Goal: Task Accomplishment & Management: Manage account settings

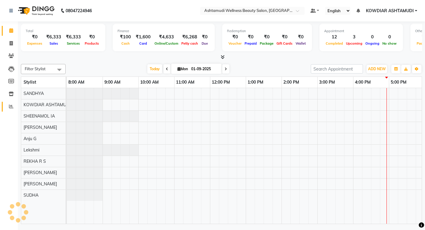
click at [10, 105] on icon at bounding box center [11, 106] width 4 height 4
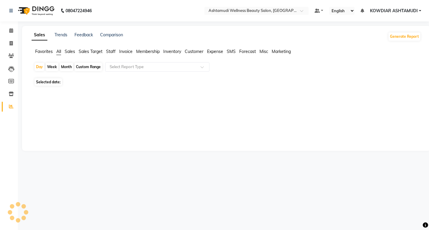
click at [40, 65] on div "Day" at bounding box center [40, 67] width 10 height 8
select select "9"
select select "2025"
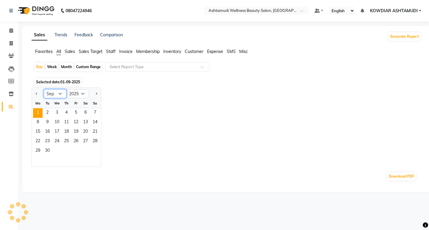
click at [52, 96] on select "Jan Feb Mar Apr May Jun [DATE] Aug Sep Oct Nov Dec" at bounding box center [55, 93] width 23 height 9
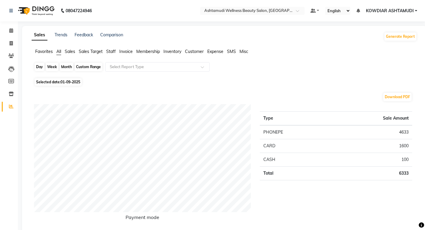
click at [38, 66] on div "Day" at bounding box center [40, 67] width 10 height 8
select select "9"
select select "2025"
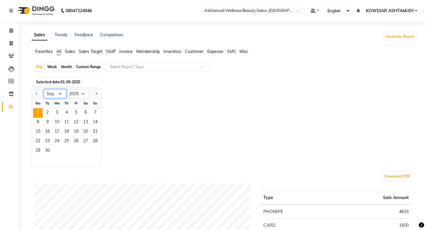
click at [52, 94] on select "Jan Feb Mar Apr May Jun [DATE] Aug Sep Oct Nov Dec" at bounding box center [55, 93] width 23 height 9
select select "8"
click at [44, 89] on select "Jan Feb Mar Apr May Jun [DATE] Aug Sep Oct Nov Dec" at bounding box center [55, 93] width 23 height 9
click at [94, 152] on span "31" at bounding box center [95, 152] width 10 height 10
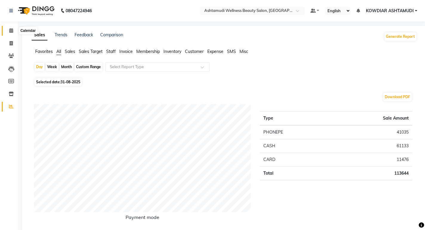
click at [11, 32] on icon at bounding box center [11, 30] width 4 height 4
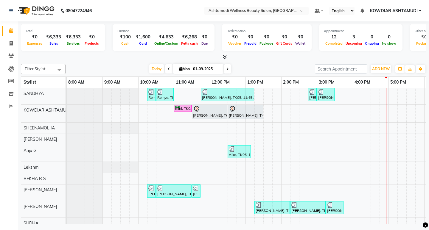
click at [170, 69] on span at bounding box center [168, 68] width 7 height 9
type input "31-08-2025"
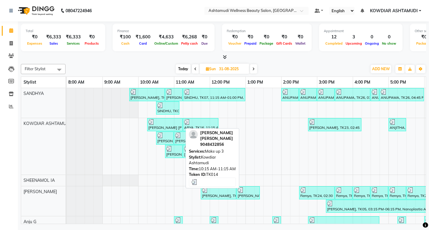
click at [153, 121] on img at bounding box center [151, 122] width 6 height 6
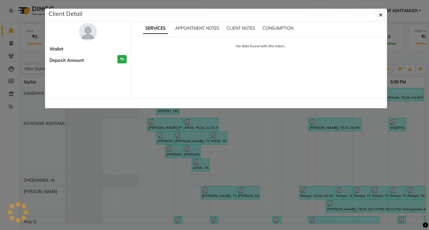
select select "3"
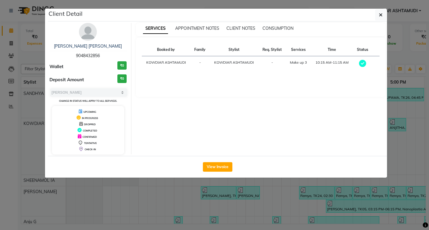
click at [93, 30] on img at bounding box center [88, 32] width 18 height 18
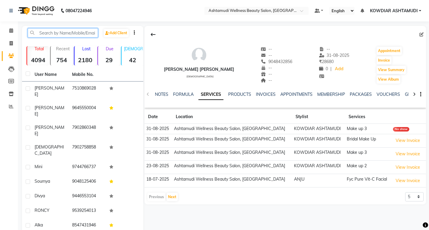
click at [89, 33] on input "text" at bounding box center [63, 32] width 70 height 9
click at [253, 93] on ul "NOTES FORMULA SERVICES PRODUCTS INVOICES APPOINTMENTS MEMBERSHIP PACKAGES VOUCH…" at bounding box center [343, 95] width 378 height 6
click at [266, 94] on link "INVOICES" at bounding box center [265, 94] width 20 height 5
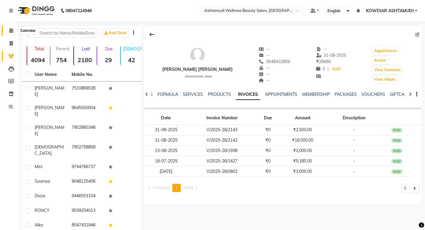
click at [12, 32] on icon at bounding box center [11, 30] width 4 height 4
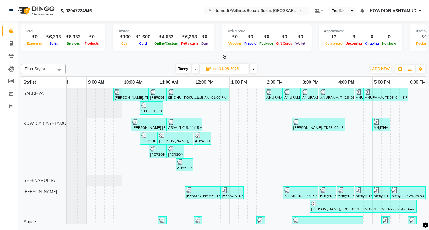
scroll to position [0, 14]
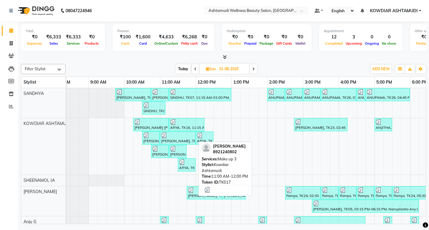
click at [177, 137] on div at bounding box center [177, 136] width 33 height 6
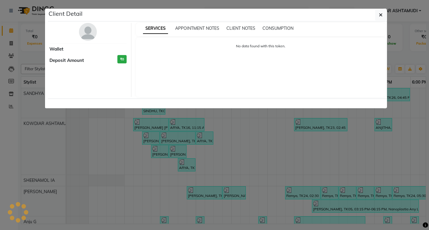
select select "3"
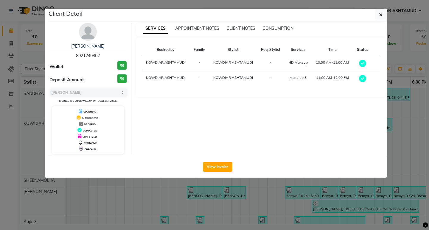
click at [94, 31] on img at bounding box center [88, 32] width 18 height 18
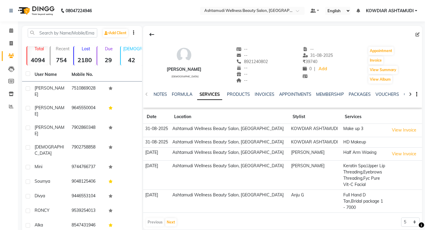
click at [253, 94] on ul "NOTES FORMULA SERVICES PRODUCTS INVOICES APPOINTMENTS MEMBERSHIP PACKAGES VOUCH…" at bounding box center [343, 95] width 378 height 6
click at [256, 94] on link "INVOICES" at bounding box center [265, 94] width 20 height 5
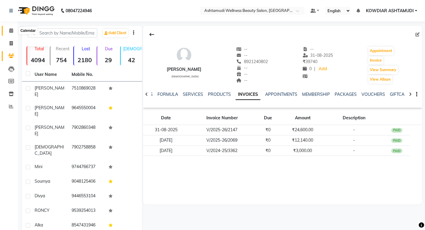
click at [11, 30] on icon at bounding box center [11, 30] width 4 height 4
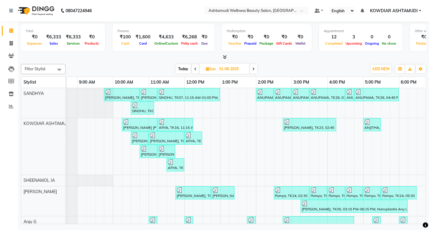
scroll to position [0, 7]
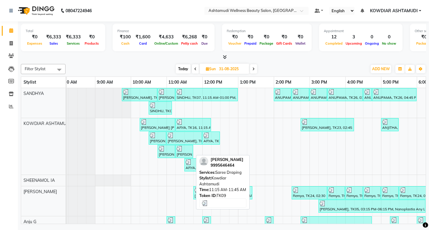
click at [183, 152] on div "[PERSON_NAME], TK09, 11:15 AM-11:45 AM, [PERSON_NAME]" at bounding box center [184, 151] width 16 height 11
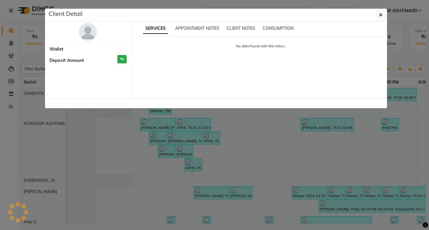
select select "3"
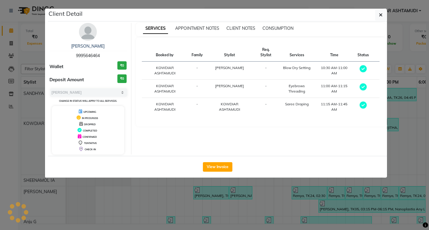
click at [83, 32] on img at bounding box center [88, 32] width 18 height 18
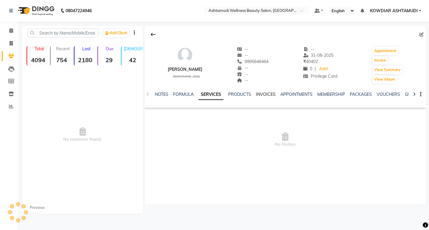
click at [266, 94] on link "INVOICES" at bounding box center [266, 94] width 20 height 5
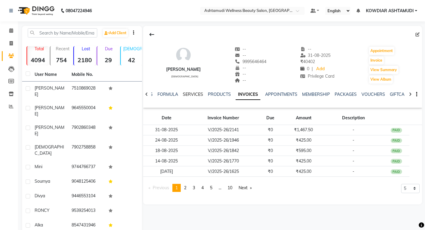
click at [196, 94] on link "SERVICES" at bounding box center [193, 94] width 20 height 5
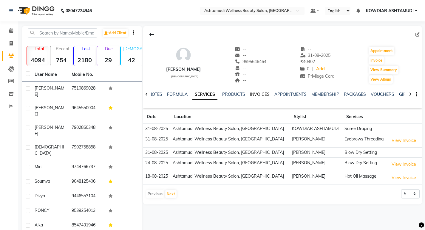
click at [265, 94] on link "INVOICES" at bounding box center [260, 94] width 20 height 5
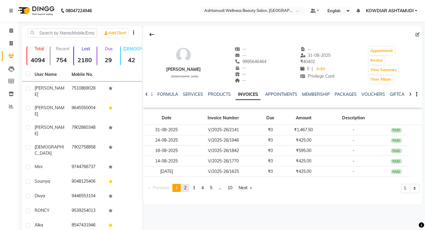
click at [188, 188] on link "page 2" at bounding box center [185, 188] width 8 height 8
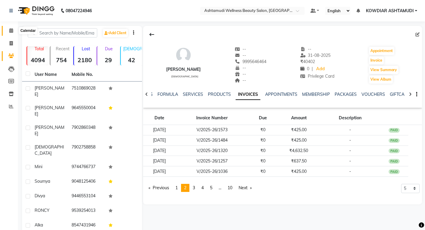
click at [9, 33] on span at bounding box center [11, 30] width 10 height 7
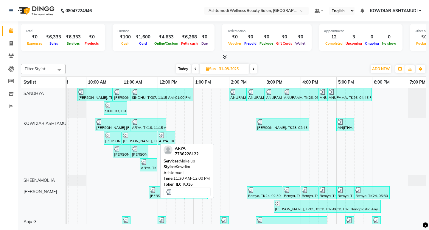
click at [153, 167] on div "ARYA, TK16, 11:30 AM-12:00 PM, Make up" at bounding box center [148, 164] width 16 height 11
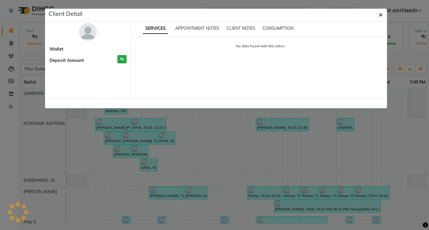
select select "3"
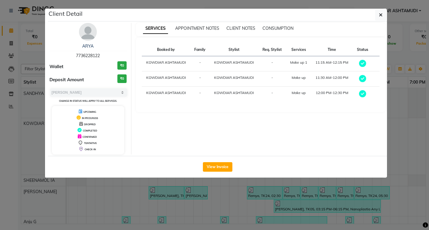
click at [84, 31] on img at bounding box center [88, 32] width 18 height 18
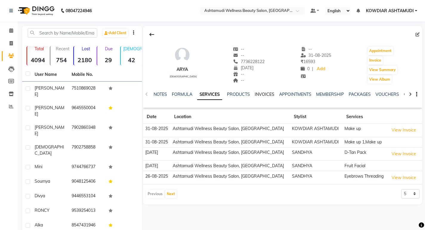
click at [264, 94] on link "INVOICES" at bounding box center [265, 94] width 20 height 5
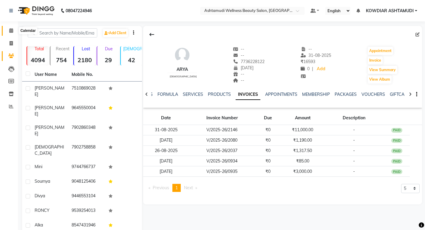
click at [8, 30] on span at bounding box center [11, 30] width 10 height 7
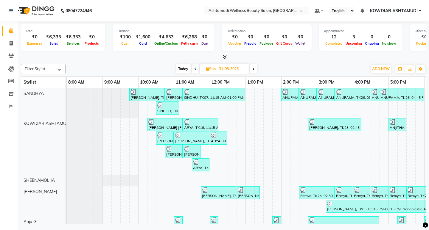
scroll to position [0, 56]
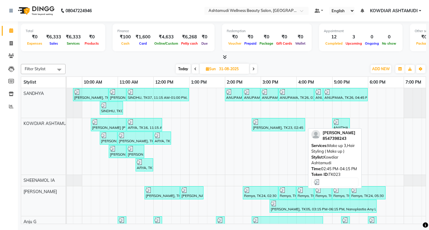
click at [262, 124] on div at bounding box center [278, 122] width 51 height 6
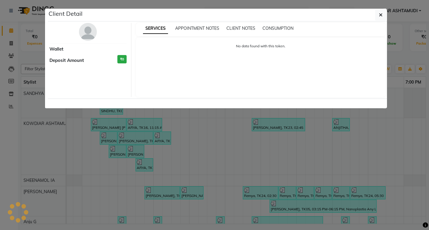
select select "3"
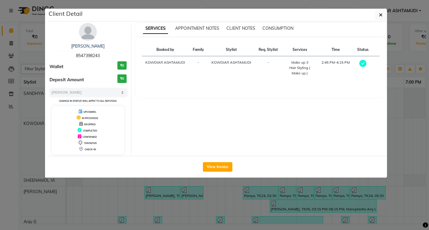
click at [84, 28] on img at bounding box center [88, 32] width 18 height 18
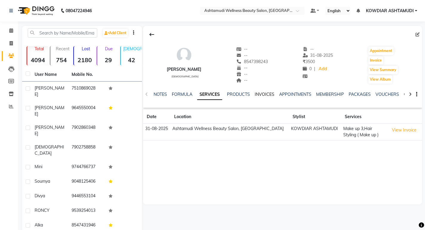
click at [257, 93] on link "INVOICES" at bounding box center [265, 94] width 20 height 5
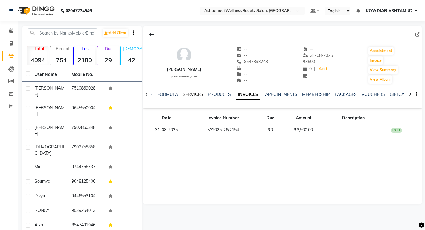
click at [193, 93] on link "SERVICES" at bounding box center [193, 94] width 20 height 5
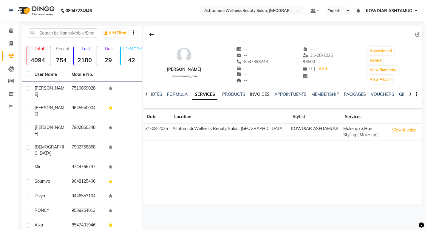
click at [255, 92] on link "INVOICES" at bounding box center [260, 94] width 20 height 5
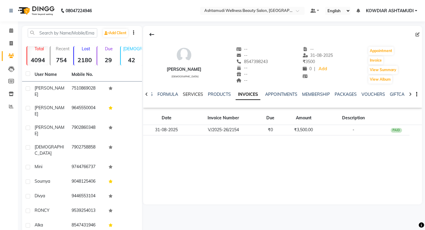
click at [196, 94] on link "SERVICES" at bounding box center [193, 94] width 20 height 5
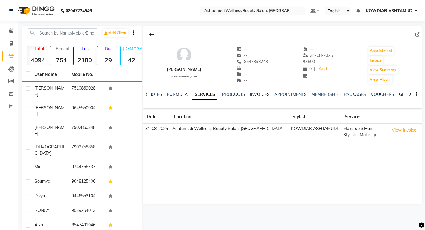
click at [264, 92] on link "INVOICES" at bounding box center [260, 94] width 20 height 5
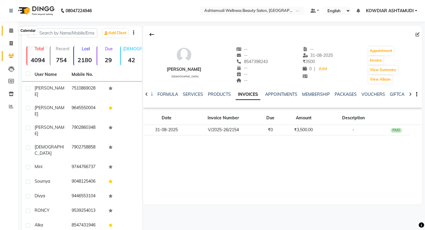
click at [15, 29] on span at bounding box center [11, 30] width 10 height 7
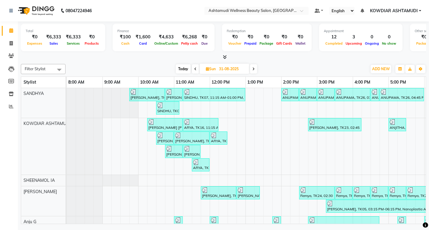
click at [183, 66] on span "Today" at bounding box center [183, 68] width 15 height 9
type input "01-09-2025"
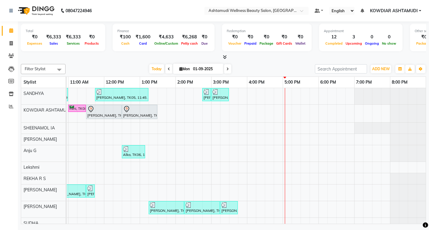
scroll to position [10, 0]
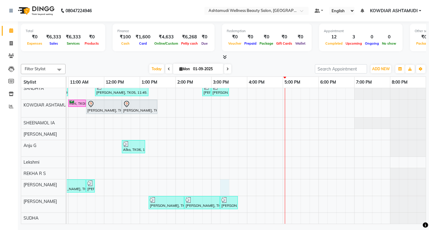
click at [220, 179] on div "Remya, TK02, 10:15 AM-10:30 AM, Eyebrows Threading Remya, TK02, 10:30 AM-11:00 …" at bounding box center [193, 153] width 465 height 141
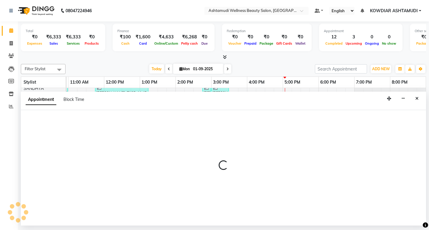
select select "41198"
select select "915"
select select "tentative"
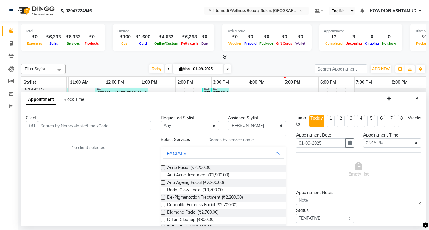
click at [107, 128] on input "text" at bounding box center [94, 125] width 113 height 9
type input "8921871034"
click at [139, 127] on span "Add Client" at bounding box center [139, 125] width 20 height 5
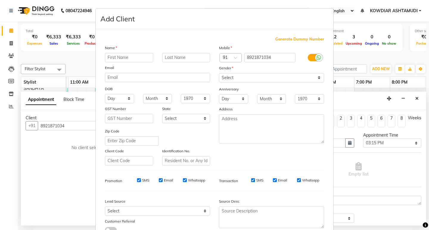
click at [131, 58] on input "text" at bounding box center [129, 57] width 48 height 9
type input "[PERSON_NAME]"
click at [239, 78] on select "Select [DEMOGRAPHIC_DATA] [DEMOGRAPHIC_DATA] Other Prefer Not To Say" at bounding box center [271, 77] width 105 height 9
select select "[DEMOGRAPHIC_DATA]"
click at [219, 73] on select "Select [DEMOGRAPHIC_DATA] [DEMOGRAPHIC_DATA] Other Prefer Not To Say" at bounding box center [271, 77] width 105 height 9
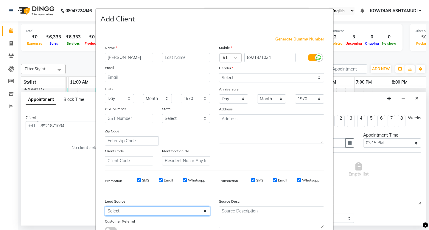
click at [143, 210] on select "Select Walk-in Referral Internet Friend Word of Mouth Advertisement Facebook Ju…" at bounding box center [157, 211] width 105 height 9
select select "31538"
click at [105, 207] on select "Select Walk-in Referral Internet Friend Word of Mouth Advertisement Facebook Ju…" at bounding box center [157, 211] width 105 height 9
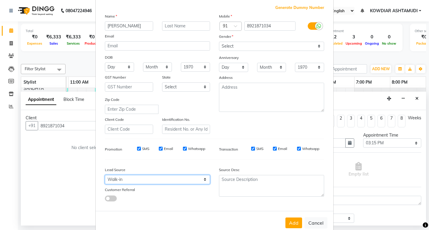
scroll to position [45, 0]
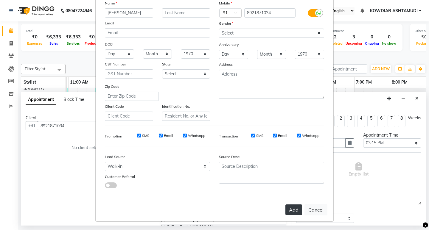
click at [296, 211] on button "Add" at bounding box center [294, 210] width 17 height 11
select select
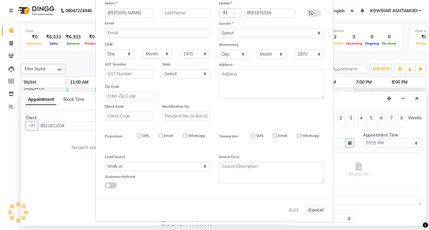
select select
checkbox input "false"
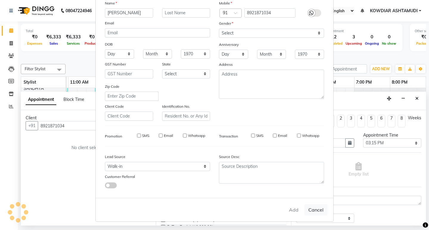
checkbox input "false"
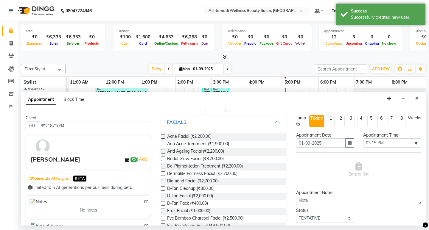
scroll to position [0, 0]
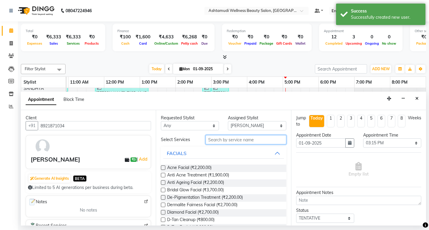
click at [219, 140] on input "text" at bounding box center [246, 139] width 80 height 9
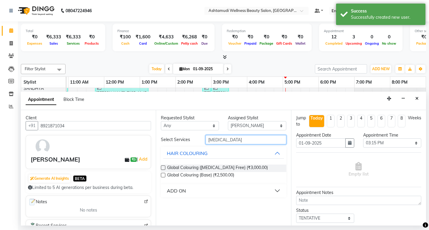
type input "[MEDICAL_DATA]"
click at [179, 191] on div "ADD ON" at bounding box center [176, 190] width 19 height 7
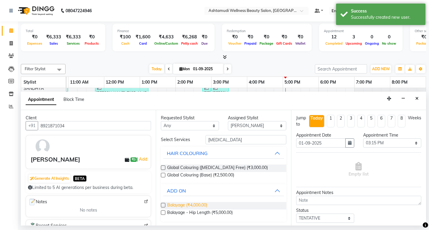
click at [201, 205] on span "Balayage (₹4,000.00)" at bounding box center [187, 205] width 40 height 7
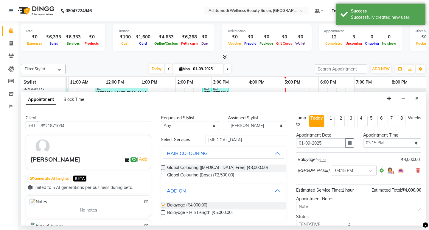
checkbox input "false"
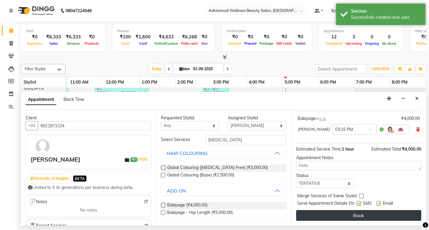
click at [324, 213] on button "Book" at bounding box center [358, 215] width 125 height 11
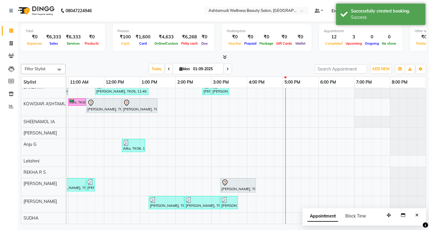
scroll to position [11, 0]
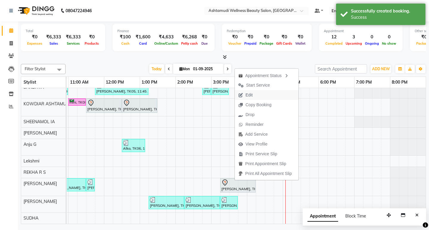
click at [251, 97] on span "Edit" at bounding box center [249, 95] width 7 height 6
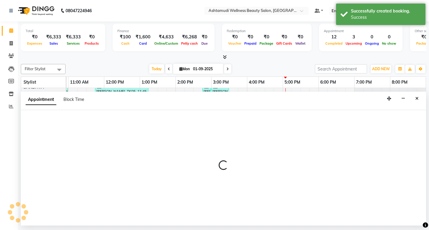
select select "tentative"
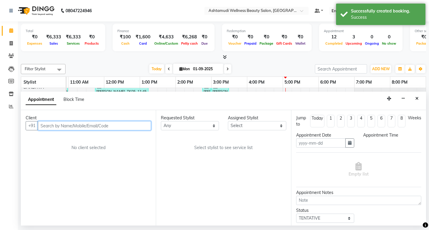
type input "01-09-2025"
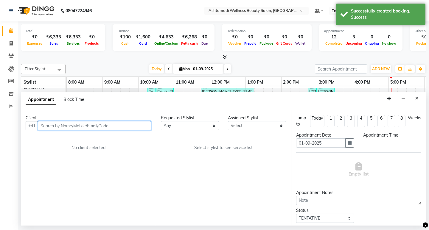
select select "915"
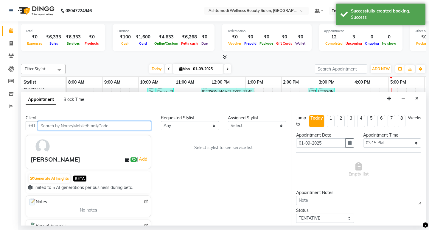
select select "41198"
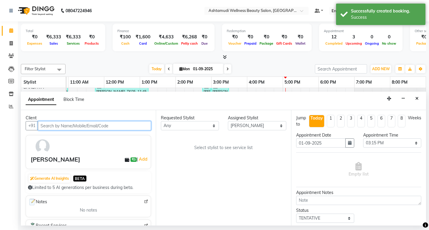
select select "2026"
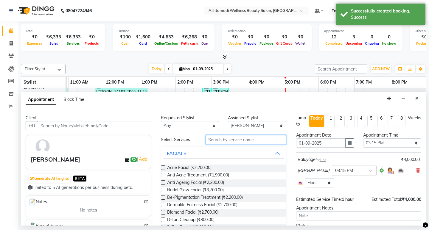
click at [223, 143] on input "text" at bounding box center [246, 139] width 80 height 9
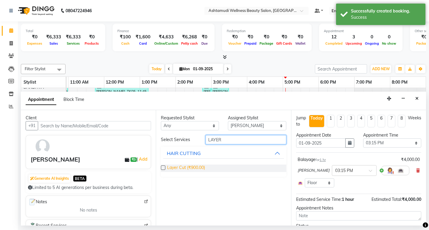
type input "LAYER"
click at [196, 168] on span "Layer Cut (₹900.00)" at bounding box center [186, 168] width 38 height 7
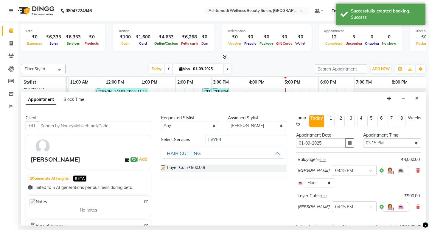
checkbox input "false"
click at [230, 142] on input "LAYER" at bounding box center [246, 139] width 80 height 9
type input "L"
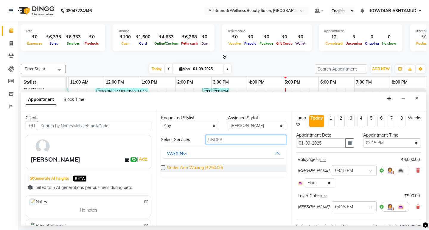
type input "UNDER"
click at [212, 165] on span "Under Arm Waxing (₹250.00)" at bounding box center [195, 168] width 56 height 7
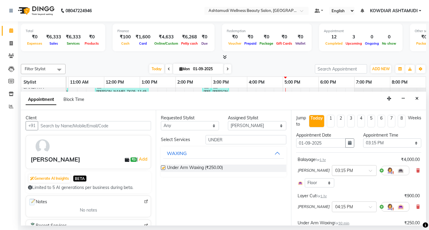
checkbox input "false"
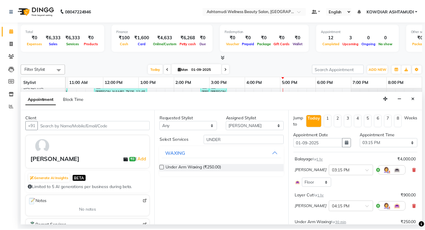
scroll to position [94, 0]
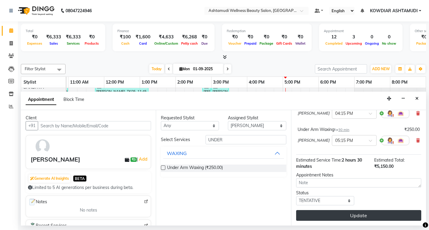
click at [340, 216] on button "Update" at bounding box center [358, 215] width 125 height 11
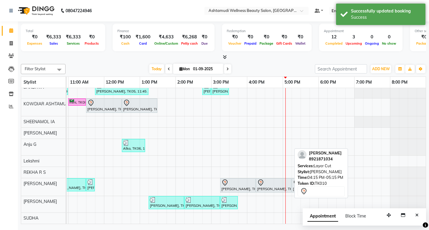
click at [273, 181] on div at bounding box center [273, 182] width 33 height 7
select select "7"
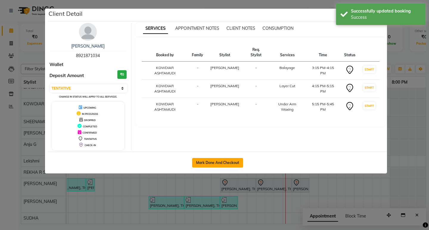
click at [226, 161] on button "Mark Done And Checkout" at bounding box center [217, 163] width 51 height 10
select select "service"
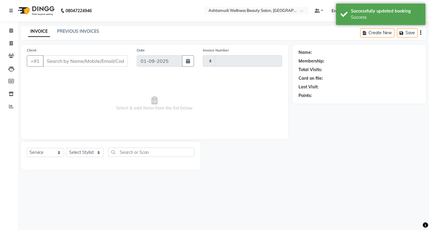
type input "2176"
select select "4668"
type input "8921871034"
select select "41198"
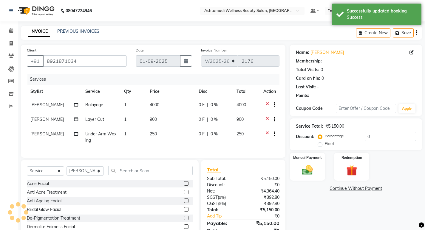
select select "1: Object"
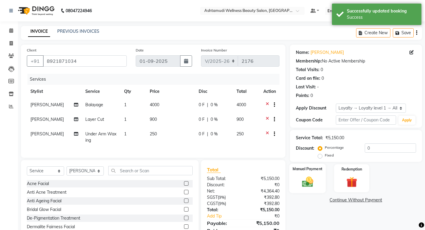
click at [307, 183] on img at bounding box center [307, 182] width 18 height 13
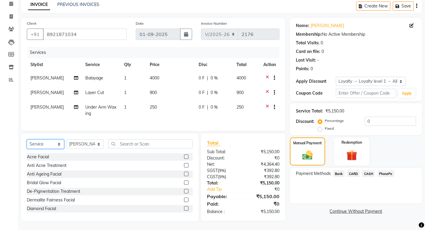
click at [51, 146] on select "Select Service Product Membership Package Voucher Prepaid Gift Card" at bounding box center [45, 144] width 37 height 9
click at [354, 170] on span "CARD" at bounding box center [353, 173] width 13 height 7
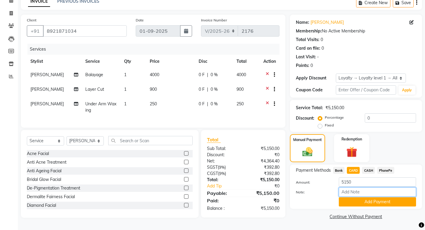
drag, startPoint x: 360, startPoint y: 193, endPoint x: 363, endPoint y: 201, distance: 9.4
click at [360, 193] on input "Note:" at bounding box center [377, 192] width 77 height 9
type input "sheena"
click at [377, 217] on link "Continue Without Payment" at bounding box center [356, 217] width 130 height 6
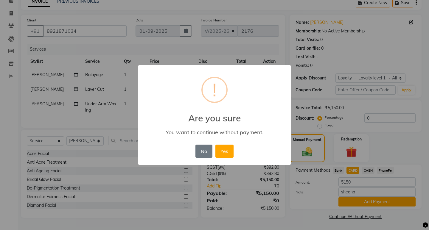
click at [361, 197] on div "× ! Are you sure You want to continue without payment. No No Yes" at bounding box center [214, 115] width 429 height 230
click at [201, 152] on button "No" at bounding box center [204, 151] width 17 height 13
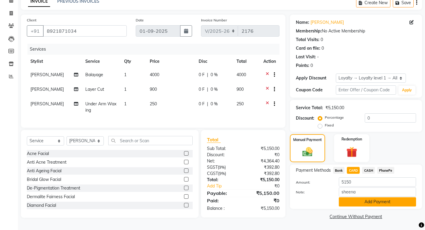
click at [371, 201] on button "Add Payment" at bounding box center [377, 202] width 77 height 9
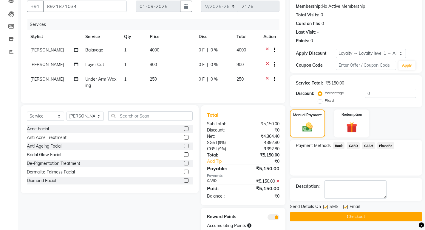
scroll to position [79, 0]
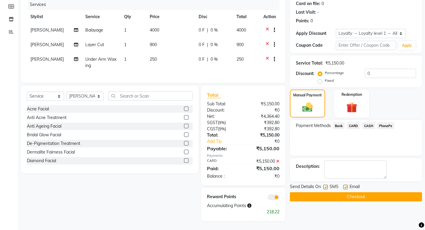
click at [322, 193] on button "Checkout" at bounding box center [356, 197] width 132 height 9
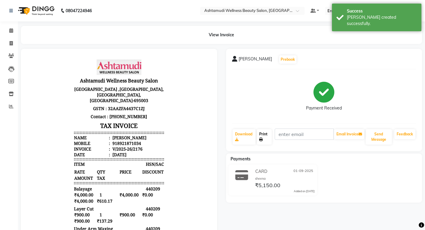
click at [270, 138] on link "Print" at bounding box center [264, 136] width 15 height 15
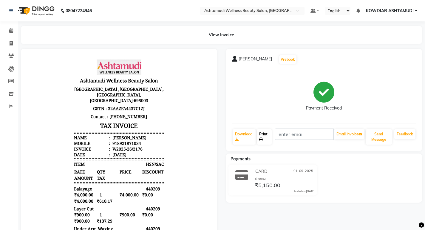
click at [263, 138] on icon at bounding box center [261, 140] width 4 height 4
click at [15, 33] on span at bounding box center [11, 30] width 10 height 7
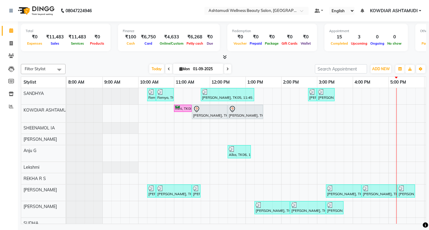
click at [119, 18] on nav "08047224946 Select Location × Ashtamudi Wellness Beauty Salon, Kowdiar Default …" at bounding box center [214, 10] width 429 height 21
click at [13, 96] on icon at bounding box center [11, 94] width 5 height 4
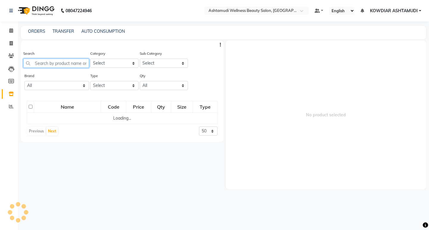
click at [61, 65] on input "text" at bounding box center [56, 63] width 66 height 9
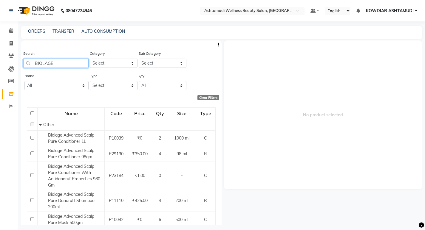
click at [63, 64] on input "BIOLAGE" at bounding box center [55, 63] width 65 height 9
click at [69, 64] on input "BIOLAGE" at bounding box center [55, 63] width 65 height 9
type input "B"
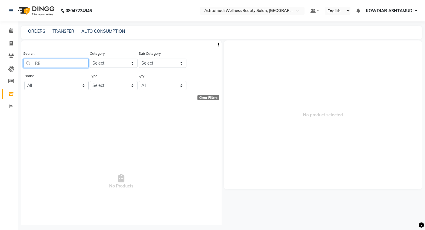
type input "R"
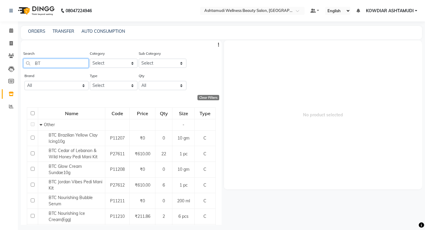
type input "B"
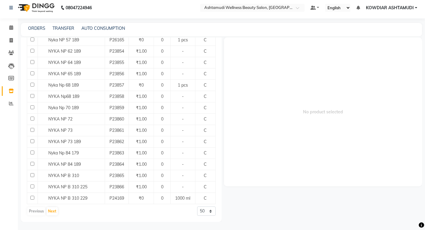
scroll to position [4, 0]
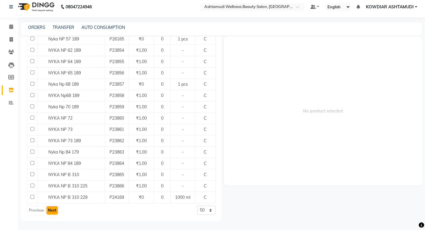
type input "NYKA"
click at [53, 210] on button "Next" at bounding box center [51, 211] width 11 height 8
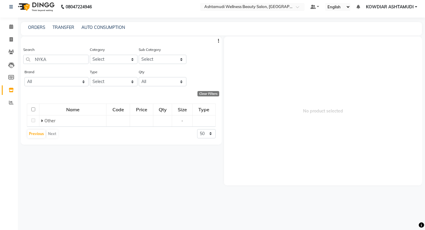
scroll to position [0, 0]
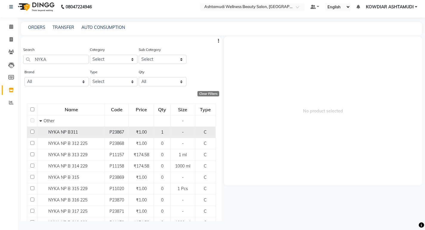
click at [80, 134] on div "NYKA NP B311" at bounding box center [71, 132] width 64 height 6
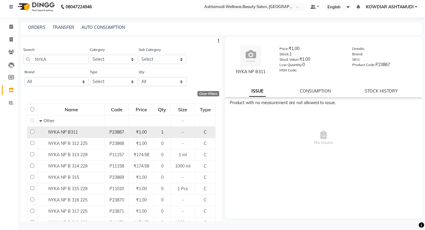
click at [32, 133] on input "checkbox" at bounding box center [32, 132] width 4 height 4
checkbox input "true"
click at [139, 133] on span "₹1.00" at bounding box center [141, 132] width 11 height 5
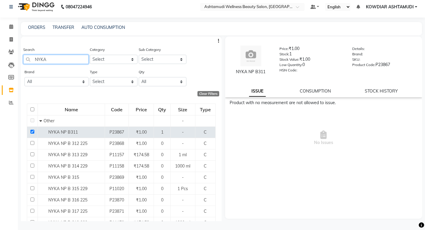
click at [61, 59] on input "NYKA" at bounding box center [55, 59] width 65 height 9
type input "N"
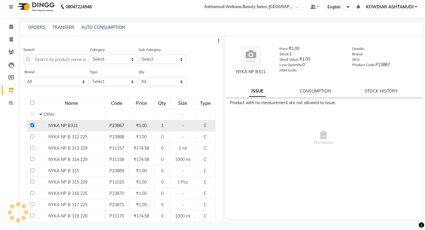
click at [32, 123] on td at bounding box center [32, 125] width 11 height 11
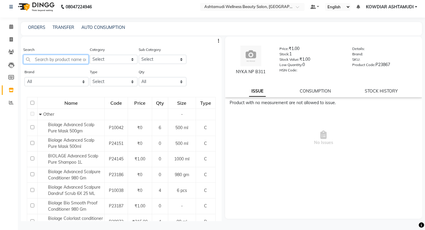
click at [45, 60] on input "text" at bounding box center [55, 59] width 65 height 9
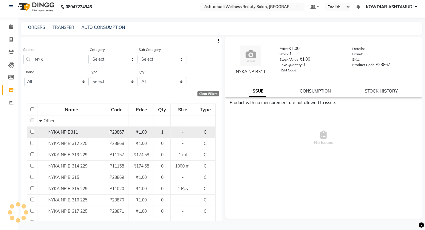
click at [66, 131] on span "NYKA NP B311" at bounding box center [63, 132] width 30 height 5
click at [62, 133] on span "NYKA NP B311" at bounding box center [63, 132] width 30 height 5
click at [70, 132] on span "NYKA NP B311" at bounding box center [63, 132] width 30 height 5
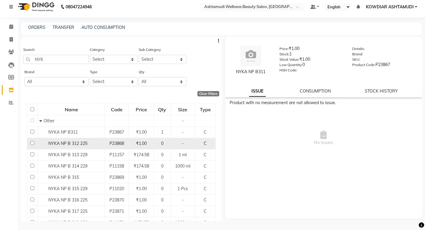
click at [69, 140] on td "NYKA NP B 312 225" at bounding box center [71, 143] width 67 height 11
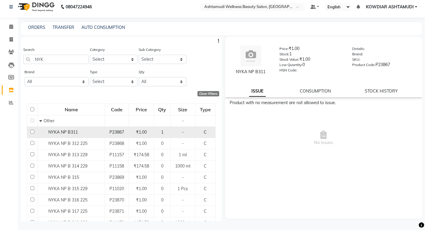
click at [69, 131] on span "NYKA NP B311" at bounding box center [63, 132] width 30 height 5
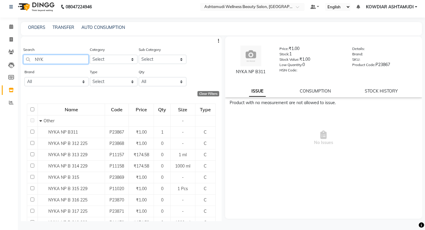
click at [57, 61] on input "NYK" at bounding box center [55, 59] width 65 height 9
type input "N"
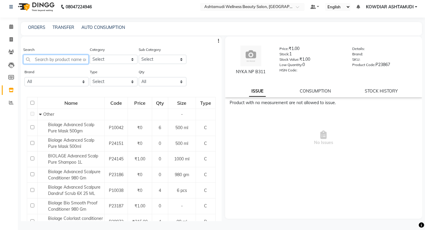
click at [66, 59] on input "text" at bounding box center [55, 59] width 65 height 9
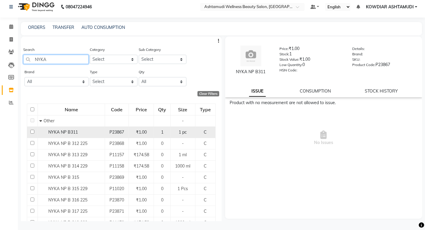
type input "NYKA"
click at [76, 131] on span "NYKA NP B311" at bounding box center [63, 132] width 30 height 5
click at [67, 133] on span "NYKA NP B311" at bounding box center [63, 132] width 30 height 5
click at [52, 131] on span "NYKA NP B311" at bounding box center [63, 132] width 30 height 5
click at [33, 132] on input "checkbox" at bounding box center [32, 132] width 4 height 4
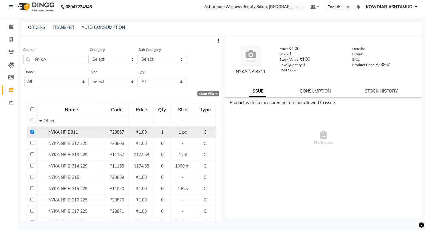
checkbox input "true"
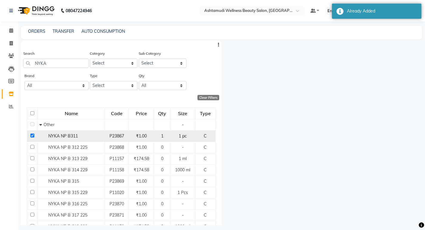
click at [113, 138] on span "P23867" at bounding box center [116, 136] width 15 height 5
select select
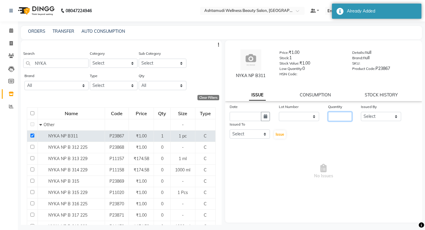
click at [329, 114] on input "number" at bounding box center [340, 116] width 24 height 9
type input "1"
click at [358, 119] on div "Issued By Select [PERSON_NAME] Anju G KOWDIAR [PERSON_NAME] R S [PERSON_NAME] […" at bounding box center [380, 113] width 49 height 18
click at [376, 121] on select "Select [PERSON_NAME] Anju G KOWDIAR ASHTAMUDI [PERSON_NAME] R S [PERSON_NAME] […" at bounding box center [381, 116] width 40 height 9
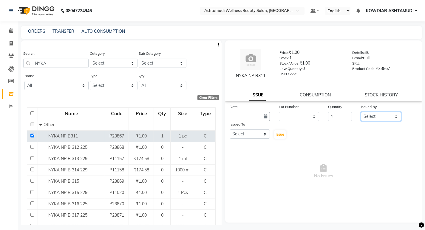
select select "27461"
click at [361, 112] on select "Select [PERSON_NAME] Anju G KOWDIAR ASHTAMUDI [PERSON_NAME] R S [PERSON_NAME] […" at bounding box center [381, 116] width 40 height 9
click at [263, 120] on button "button" at bounding box center [265, 116] width 9 height 9
select select "9"
select select "2025"
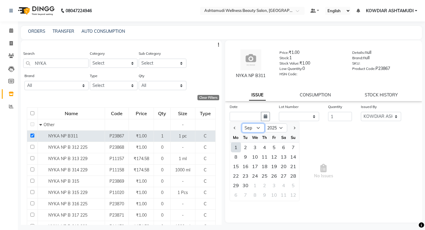
click at [261, 129] on select "Jan Feb Mar Apr May Jun [DATE] Aug Sep Oct Nov Dec" at bounding box center [253, 128] width 23 height 9
click at [242, 124] on select "Jan Feb Mar Apr May Jun [DATE] Aug Sep Oct Nov Dec" at bounding box center [253, 128] width 23 height 9
click at [262, 132] on select "Jan Feb Mar Apr May Jun [DATE] Aug Sep Oct Nov Dec" at bounding box center [253, 128] width 23 height 9
select select "8"
click at [242, 124] on select "Jan Feb Mar Apr May Jun [DATE] Aug Sep Oct Nov Dec" at bounding box center [253, 128] width 23 height 9
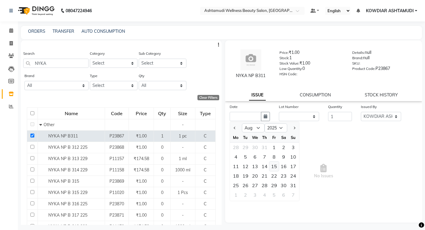
click at [278, 167] on div "15" at bounding box center [274, 167] width 10 height 10
type input "[DATE]"
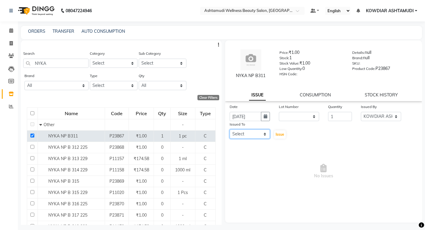
drag, startPoint x: 265, startPoint y: 134, endPoint x: 264, endPoint y: 137, distance: 3.4
click at [265, 134] on select "Select [PERSON_NAME] Anju G KOWDIAR ASHTAMUDI [PERSON_NAME] R S [PERSON_NAME] […" at bounding box center [250, 134] width 40 height 9
select select "27383"
click at [230, 130] on select "Select [PERSON_NAME] Anju G KOWDIAR ASHTAMUDI [PERSON_NAME] R S [PERSON_NAME] […" at bounding box center [250, 134] width 40 height 9
click at [276, 135] on span "Issue" at bounding box center [279, 134] width 9 height 4
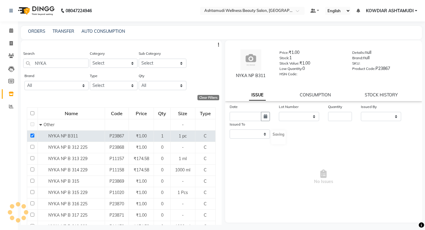
select select
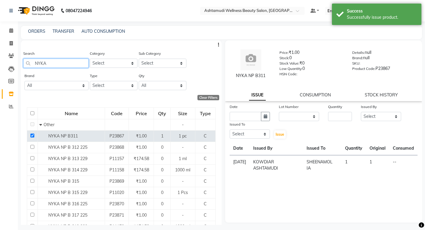
click at [61, 61] on input "NYKA" at bounding box center [55, 63] width 65 height 9
type input "N"
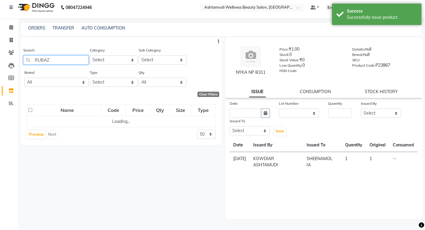
scroll to position [4, 0]
click at [59, 60] on input "RUBAZ" at bounding box center [55, 59] width 65 height 9
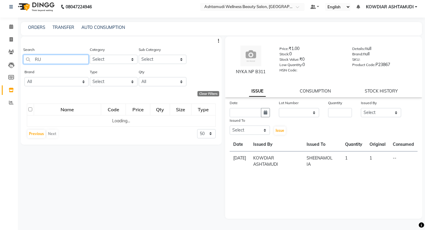
type input "R"
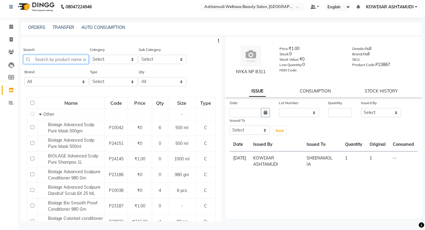
click at [59, 60] on input "text" at bounding box center [55, 59] width 65 height 9
click at [10, 27] on icon at bounding box center [11, 26] width 4 height 4
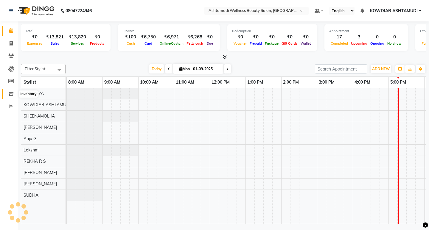
click at [15, 92] on span at bounding box center [11, 94] width 10 height 7
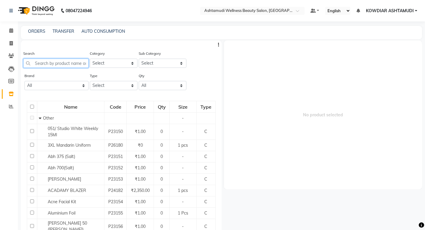
click at [40, 61] on input "text" at bounding box center [55, 63] width 65 height 9
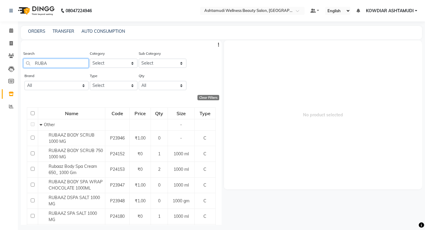
click at [59, 65] on input "RUBA" at bounding box center [55, 63] width 65 height 9
type input "R"
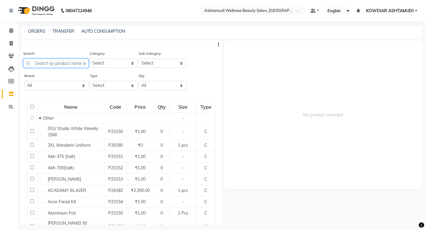
click at [62, 61] on input "text" at bounding box center [55, 63] width 65 height 9
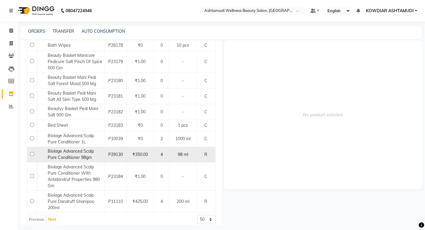
scroll to position [612, 0]
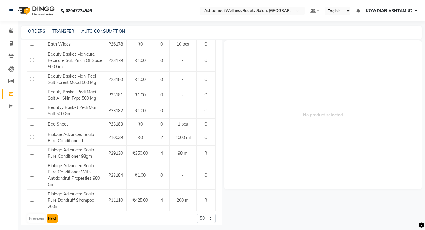
click at [53, 215] on button "Next" at bounding box center [51, 219] width 11 height 8
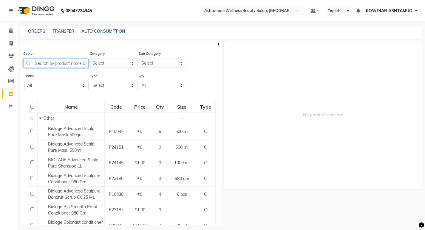
click at [47, 59] on input "text" at bounding box center [55, 63] width 65 height 9
click at [62, 65] on input "text" at bounding box center [55, 63] width 65 height 9
click at [65, 64] on input "text" at bounding box center [55, 63] width 65 height 9
click at [44, 61] on input "text" at bounding box center [55, 63] width 65 height 9
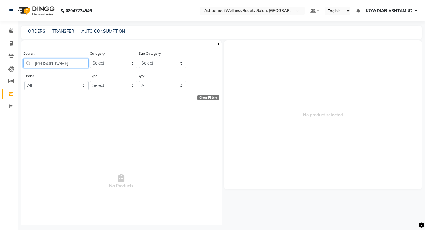
type input "[PERSON_NAME]"
click at [137, 18] on nav "08047224946 Select Location × Ashtamudi Wellness Beauty Salon, Kowdiar Default …" at bounding box center [212, 10] width 425 height 21
click at [149, 36] on div "ORDERS TRANSFER AUTO CONSUMPTION" at bounding box center [221, 32] width 401 height 13
click at [133, 17] on nav "08047224946 Select Location × Ashtamudi Wellness Beauty Salon, Kowdiar Default …" at bounding box center [212, 10] width 425 height 21
click at [9, 32] on icon at bounding box center [11, 30] width 4 height 4
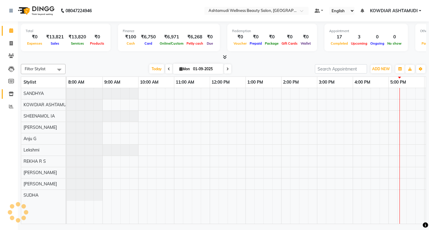
click at [10, 95] on icon at bounding box center [11, 94] width 5 height 4
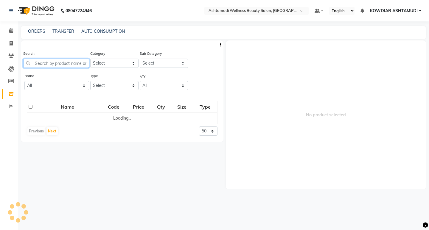
click at [43, 63] on input "text" at bounding box center [56, 63] width 66 height 9
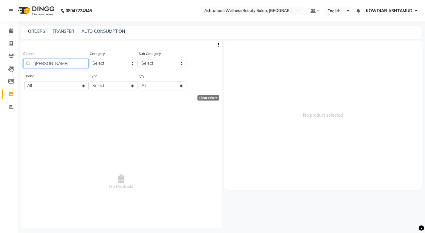
click at [67, 63] on input "[PERSON_NAME]" at bounding box center [55, 63] width 65 height 9
type input "T"
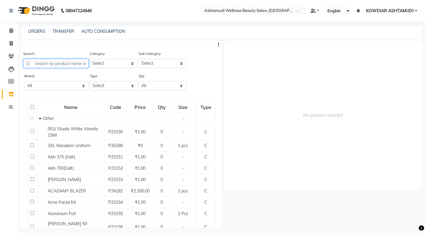
click at [48, 64] on input "text" at bounding box center [55, 63] width 65 height 9
click at [13, 32] on span at bounding box center [11, 30] width 10 height 7
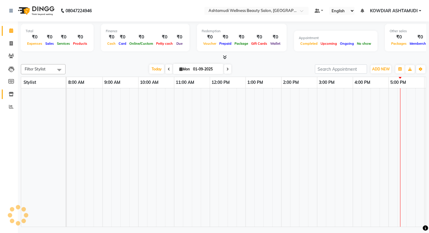
click at [10, 95] on icon at bounding box center [11, 94] width 5 height 4
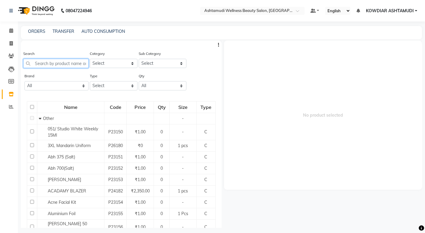
click at [48, 62] on input "text" at bounding box center [55, 63] width 65 height 9
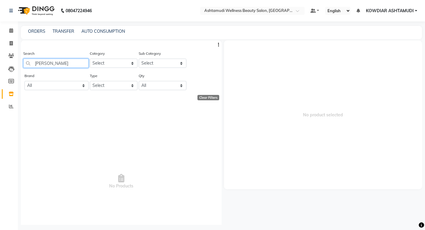
type input "[PERSON_NAME]"
click at [179, 13] on nav "08047224946 Select Location × Ashtamudi Wellness Beauty Salon, Kowdiar Default …" at bounding box center [212, 10] width 425 height 21
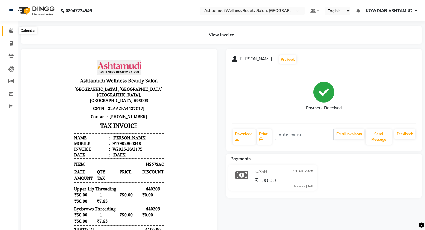
click at [13, 30] on icon at bounding box center [11, 30] width 4 height 4
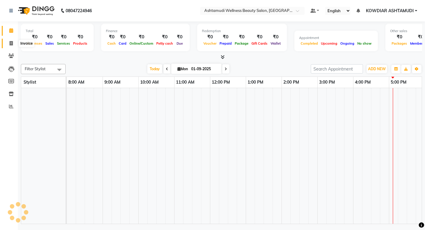
click at [11, 44] on icon at bounding box center [11, 43] width 3 height 4
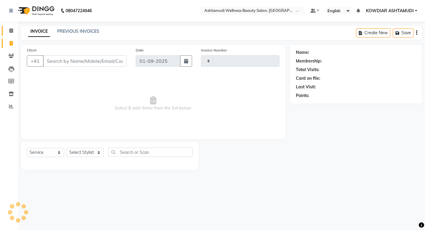
click at [12, 31] on icon at bounding box center [11, 30] width 4 height 4
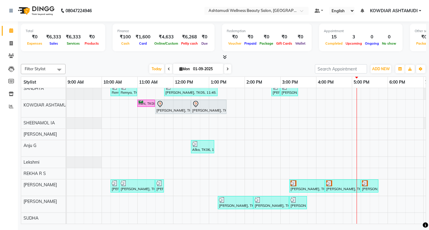
scroll to position [10, 0]
click at [311, 139] on div "Remya, TK02, 10:15 AM-10:30 AM, Eyebrows Threading Remya, TK02, 10:30 AM-11:00 …" at bounding box center [262, 153] width 465 height 141
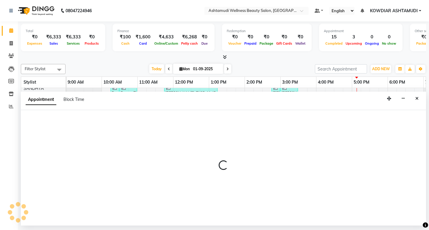
select select "87774"
select select "945"
select select "tentative"
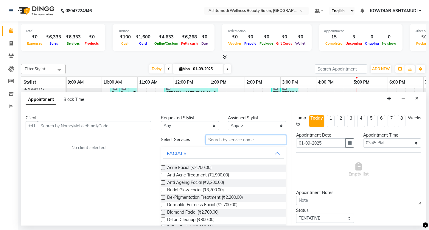
click at [232, 141] on input "text" at bounding box center [246, 139] width 80 height 9
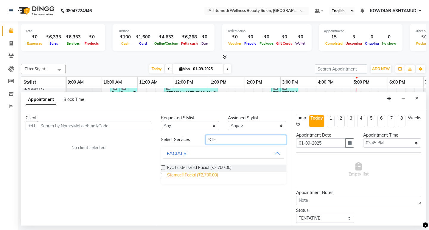
type input "STE"
click at [205, 174] on span "Stemcell Facial (₹2,700.00)" at bounding box center [192, 175] width 51 height 7
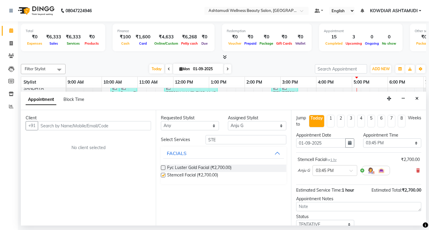
checkbox input "false"
drag, startPoint x: 231, startPoint y: 144, endPoint x: 165, endPoint y: 137, distance: 66.2
click at [165, 137] on div "Select Services STE" at bounding box center [223, 139] width 134 height 9
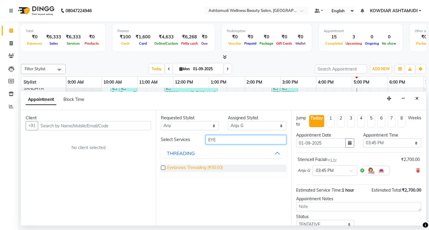
type input "EYE"
click at [180, 170] on span "Eyebrows Threading (₹50.00)" at bounding box center [195, 168] width 56 height 7
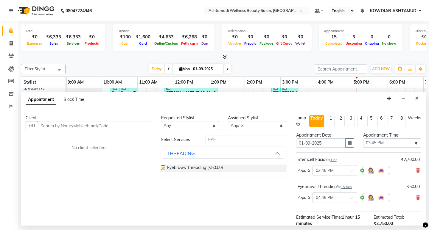
checkbox input "false"
click at [121, 128] on input "text" at bounding box center [94, 125] width 113 height 9
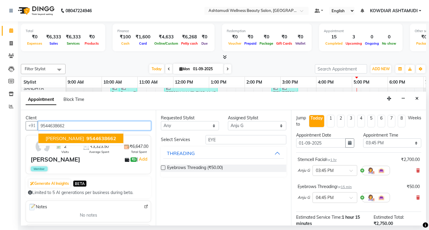
click at [86, 138] on span "9544638662" at bounding box center [101, 139] width 30 height 6
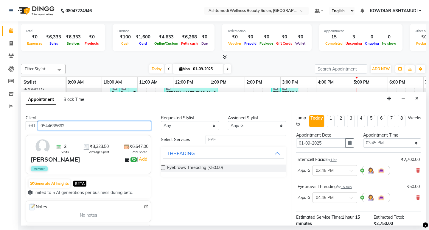
scroll to position [75, 0]
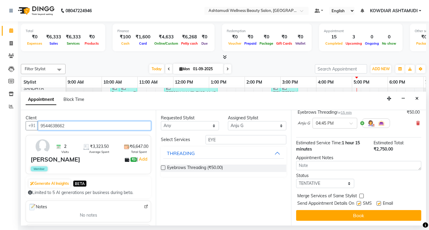
type input "9544638662"
click at [341, 222] on div "Jump to Today 1 2 3 4 5 6 7 8 Weeks Appointment Date 01-09-2025 Appointment Tim…" at bounding box center [358, 168] width 135 height 116
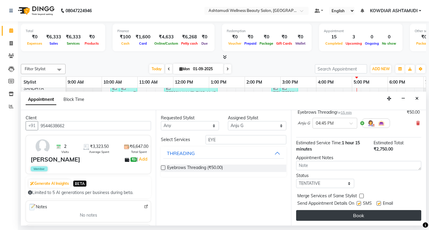
click at [342, 220] on button "Book" at bounding box center [358, 215] width 125 height 11
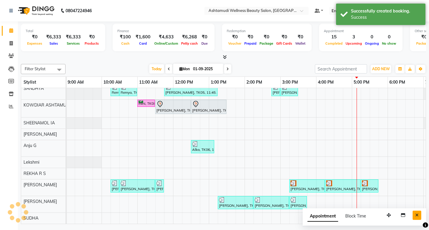
click at [417, 215] on icon "Close" at bounding box center [417, 215] width 3 height 4
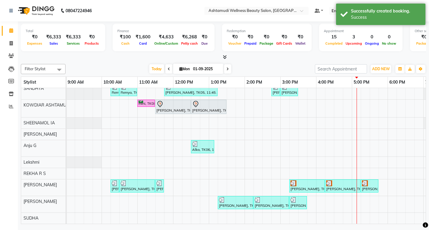
scroll to position [10, 0]
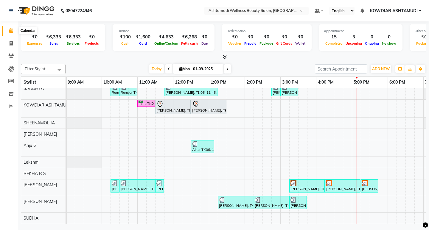
click at [12, 30] on icon at bounding box center [11, 30] width 4 height 4
click at [10, 41] on icon at bounding box center [11, 43] width 3 height 4
select select "service"
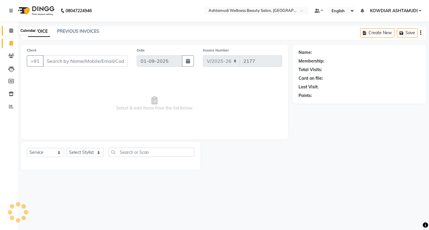
click at [13, 31] on span at bounding box center [11, 30] width 10 height 7
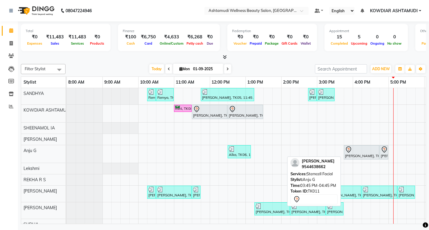
click at [365, 152] on div at bounding box center [361, 149] width 33 height 7
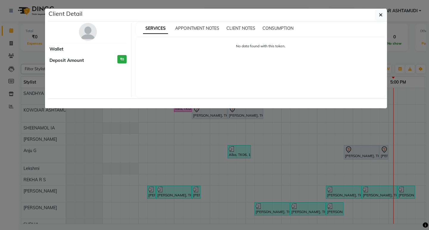
select select "7"
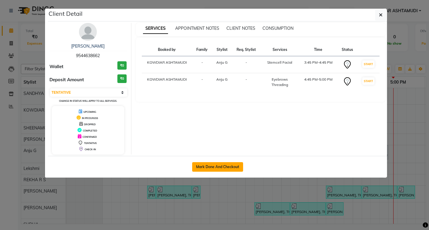
click at [229, 166] on button "Mark Done And Checkout" at bounding box center [217, 167] width 51 height 10
select select "service"
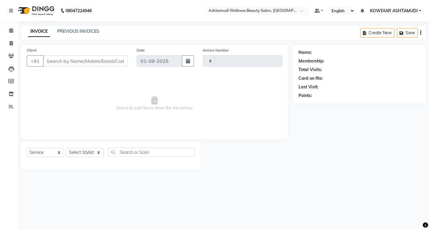
type input "2177"
select select "4668"
type input "9544638662"
select select "87774"
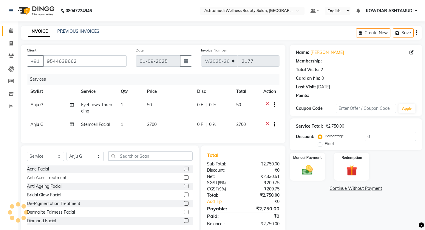
select select "1: Object"
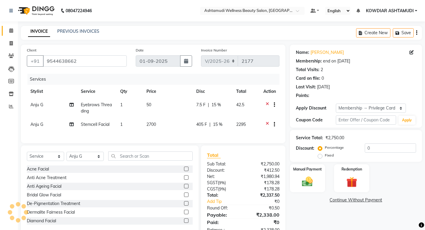
type input "15"
click at [309, 182] on img at bounding box center [307, 182] width 18 height 13
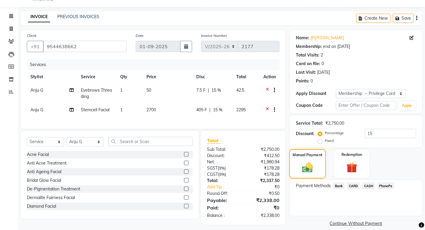
scroll to position [23, 0]
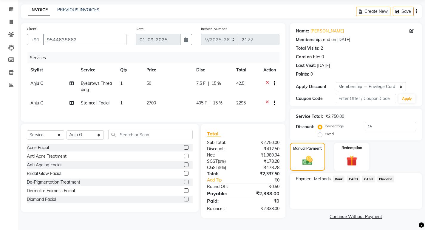
click at [368, 178] on span "CASH" at bounding box center [368, 179] width 13 height 7
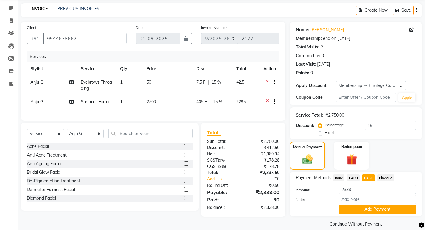
click at [385, 180] on span "PhonePe" at bounding box center [385, 178] width 17 height 7
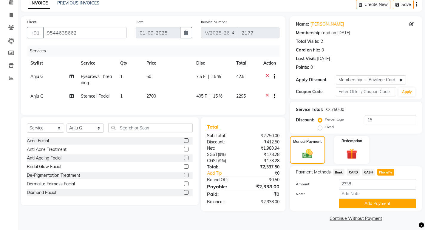
scroll to position [30, 0]
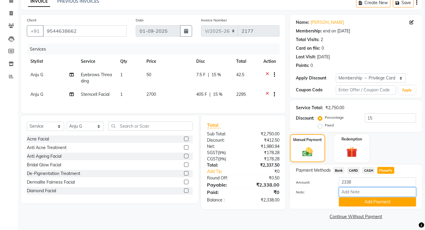
click at [358, 193] on input "Note:" at bounding box center [377, 192] width 77 height 9
type input "sheena"
click at [362, 205] on button "Add Payment" at bounding box center [377, 202] width 77 height 9
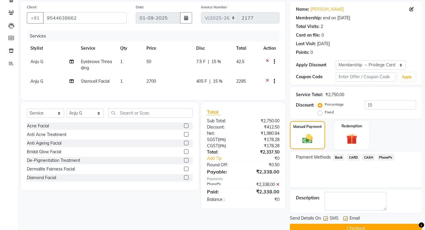
scroll to position [55, 0]
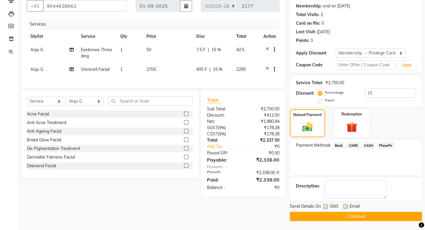
click at [326, 209] on label at bounding box center [325, 207] width 4 height 4
click at [326, 209] on input "checkbox" at bounding box center [325, 207] width 4 height 4
checkbox input "false"
click at [344, 208] on label at bounding box center [345, 207] width 4 height 4
click at [344, 208] on input "checkbox" at bounding box center [345, 207] width 4 height 4
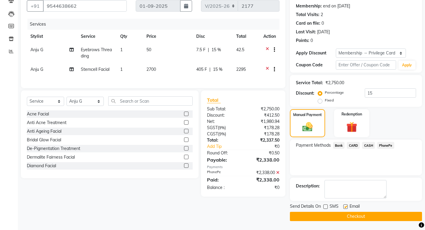
checkbox input "false"
click at [339, 216] on button "Checkout" at bounding box center [356, 216] width 132 height 9
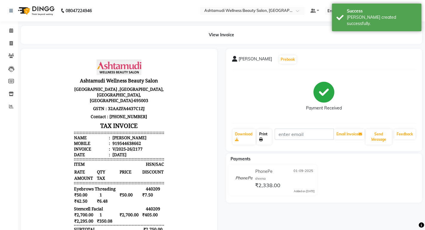
click at [262, 134] on link "Print" at bounding box center [264, 136] width 15 height 15
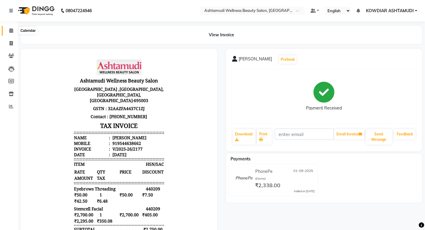
click at [16, 31] on span at bounding box center [11, 30] width 10 height 7
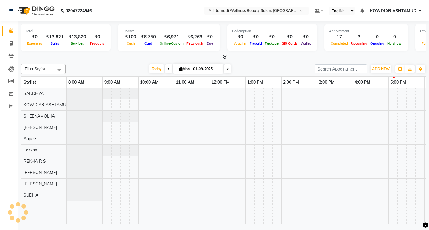
scroll to position [0, 106]
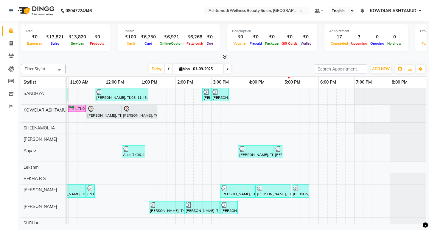
click at [148, 12] on nav "08047224946 Select Location × Ashtamudi Wellness Beauty Salon, Kowdiar Default …" at bounding box center [214, 10] width 429 height 21
click at [10, 30] on icon at bounding box center [11, 30] width 4 height 4
click at [13, 42] on span at bounding box center [11, 43] width 10 height 7
select select "service"
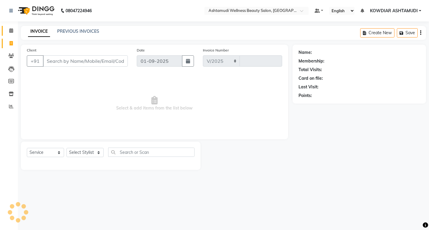
select select "4668"
type input "2178"
click at [134, 29] on div "INVOICE PREVIOUS INVOICES Create New Save" at bounding box center [223, 33] width 405 height 14
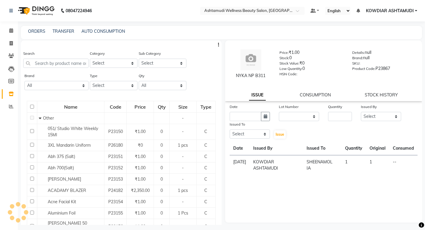
select select
click at [165, 13] on nav "08047224946 Select Location × Ashtamudi Wellness Beauty Salon, Kowdiar Default …" at bounding box center [212, 10] width 425 height 21
click at [8, 30] on span at bounding box center [11, 30] width 10 height 7
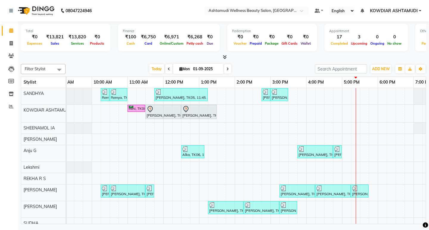
scroll to position [0, 49]
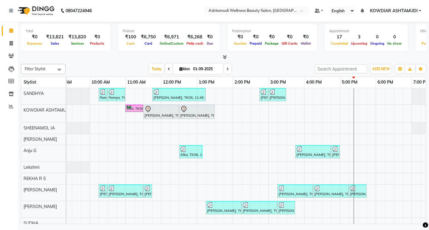
click at [140, 18] on nav "08047224946 Select Location × Ashtamudi Wellness Beauty Salon, Kowdiar Default …" at bounding box center [214, 10] width 429 height 21
click at [380, 71] on span "ADD NEW" at bounding box center [381, 69] width 18 height 4
click at [371, 97] on link "Add Expense" at bounding box center [367, 96] width 47 height 8
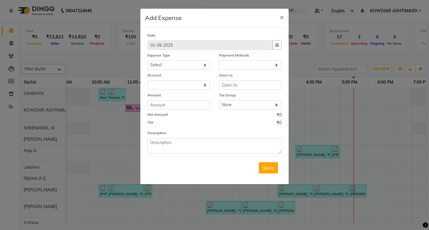
select select "1"
select select "3500"
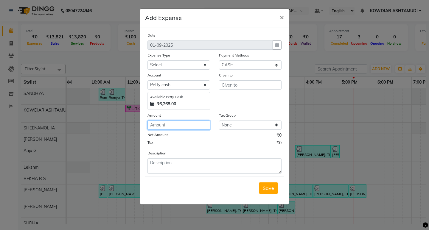
click at [157, 122] on input "number" at bounding box center [179, 125] width 63 height 9
type input "1500"
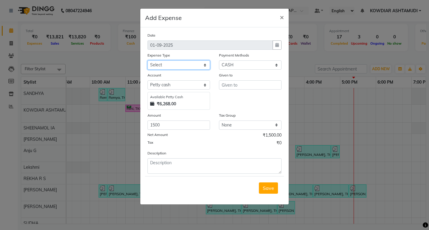
click at [168, 63] on select "Select ACCOMODATION EXPENSES ADVERTISEMENT SALES PROMOTIONAL EXPENSES Bonus BRI…" at bounding box center [179, 65] width 63 height 9
select select "6175"
click at [148, 61] on select "Select ACCOMODATION EXPENSES ADVERTISEMENT SALES PROMOTIONAL EXPENSES Bonus BRI…" at bounding box center [179, 65] width 63 height 9
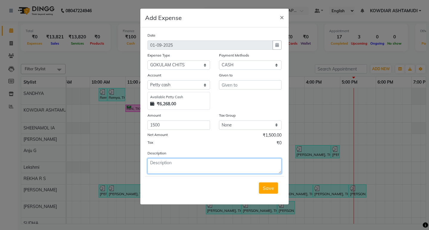
click at [172, 165] on textarea at bounding box center [215, 166] width 134 height 15
type textarea "GOKULAM"
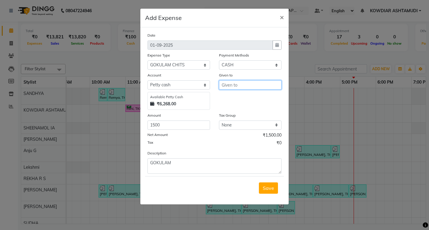
click at [253, 84] on input "text" at bounding box center [250, 84] width 63 height 9
type input "GOKULAM"
click at [236, 106] on div "Given to GOKULAM" at bounding box center [251, 91] width 72 height 38
click at [270, 190] on span "Save" at bounding box center [268, 188] width 11 height 6
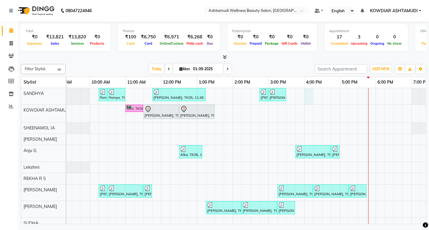
click at [308, 94] on div "Remya, TK02, 10:15 AM-10:30 AM, Eyebrows Threading Remya, TK02, 10:30 AM-11:00 …" at bounding box center [250, 158] width 465 height 141
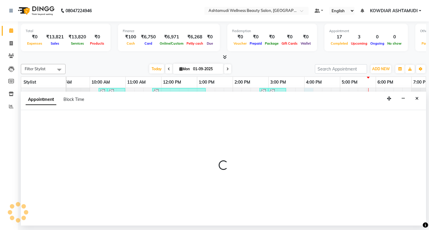
select select "27382"
select select "960"
select select "tentative"
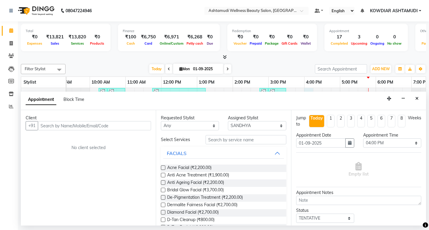
click at [60, 125] on input "text" at bounding box center [94, 125] width 113 height 9
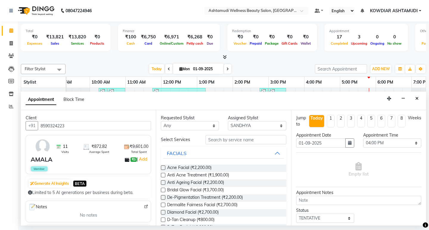
type input "8590324223"
click at [230, 137] on input "text" at bounding box center [246, 139] width 80 height 9
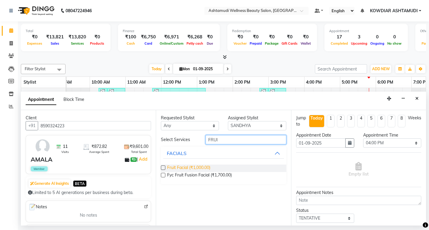
type input "FRUI"
click at [204, 168] on span "Fruit Facial (₹1,000.00)" at bounding box center [188, 168] width 43 height 7
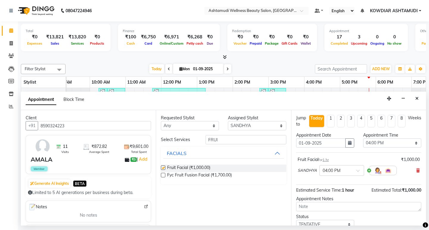
checkbox input "false"
click at [234, 143] on input "FRUI" at bounding box center [246, 139] width 80 height 9
type input "F"
type input "UPPER"
click at [184, 186] on div "THREADING" at bounding box center [181, 183] width 28 height 7
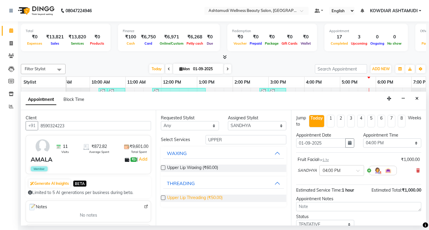
click at [200, 199] on span "Upper Lip Threading (₹50.00)" at bounding box center [194, 198] width 55 height 7
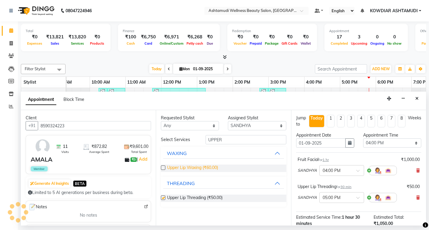
checkbox input "false"
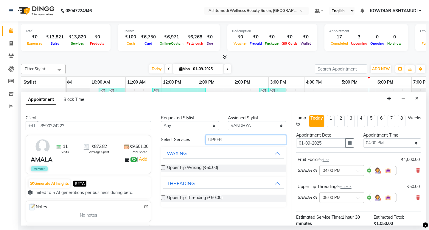
click at [222, 138] on input "UPPER" at bounding box center [246, 139] width 80 height 9
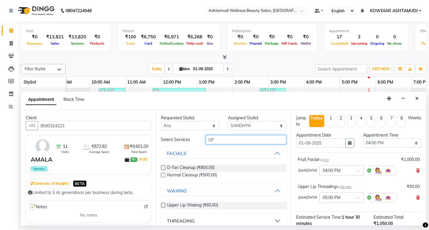
type input "U"
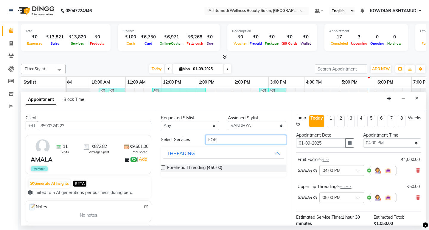
type input "FOR"
click at [217, 164] on div "Forehead Threading (₹50.00)" at bounding box center [223, 168] width 125 height 17
click at [216, 166] on span "Forehead Threading (₹50.00)" at bounding box center [194, 168] width 55 height 7
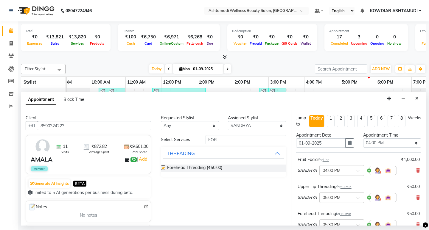
checkbox input "false"
click at [221, 149] on button "THREADING" at bounding box center [223, 153] width 120 height 11
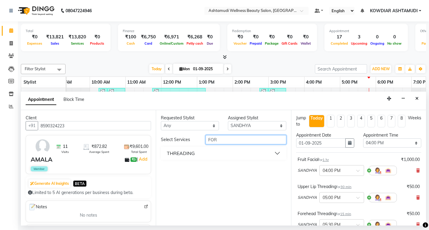
click at [226, 141] on input "FOR" at bounding box center [246, 139] width 80 height 9
type input "F"
type input "EY"
click at [182, 150] on button "THREADING" at bounding box center [223, 153] width 120 height 11
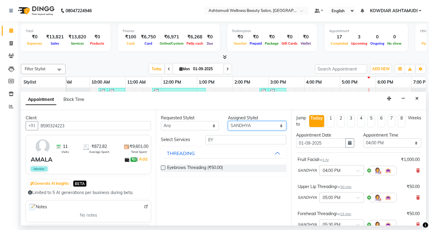
click at [248, 125] on select "Select [PERSON_NAME] Anju G KOWDIAR ASHTAMUDI [PERSON_NAME] R S [PERSON_NAME] […" at bounding box center [257, 125] width 58 height 9
select select "75615"
click at [228, 121] on select "Select [PERSON_NAME] Anju G KOWDIAR ASHTAMUDI [PERSON_NAME] R S [PERSON_NAME] […" at bounding box center [257, 125] width 58 height 9
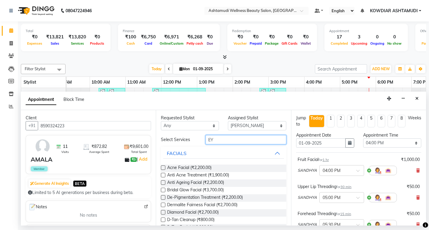
click at [214, 141] on input "EY" at bounding box center [246, 139] width 80 height 9
type input "EY"
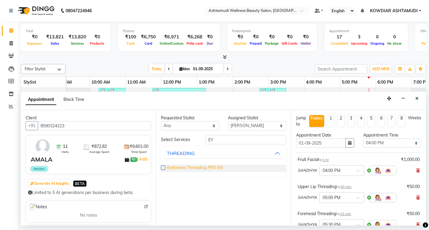
click at [216, 170] on span "Eyebrows Threading (₹50.00)" at bounding box center [195, 168] width 56 height 7
checkbox input "false"
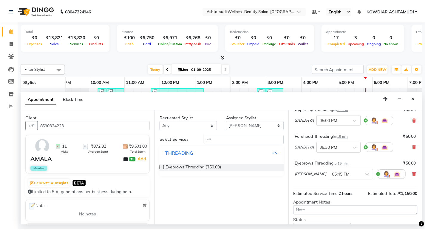
scroll to position [123, 0]
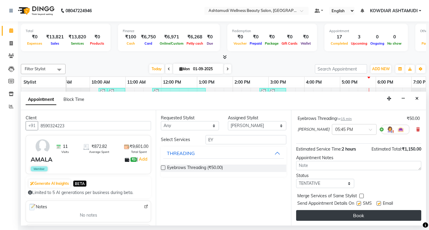
click at [326, 218] on button "Book" at bounding box center [358, 215] width 125 height 11
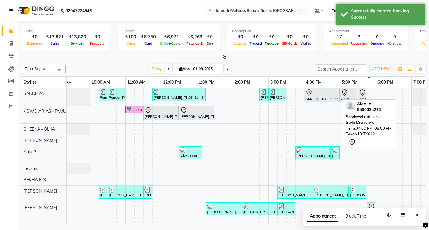
click at [337, 94] on div at bounding box center [322, 92] width 33 height 7
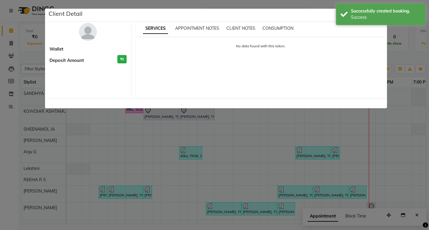
select select "7"
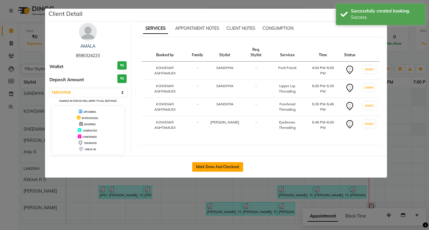
click at [224, 167] on button "Mark Done And Checkout" at bounding box center [217, 167] width 51 height 10
select select "service"
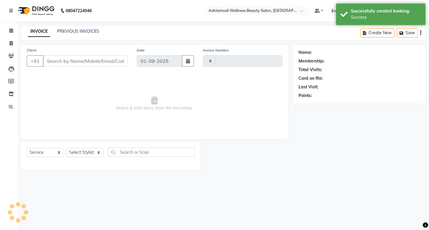
type input "2178"
select select "4668"
type input "8590324223"
select select "75615"
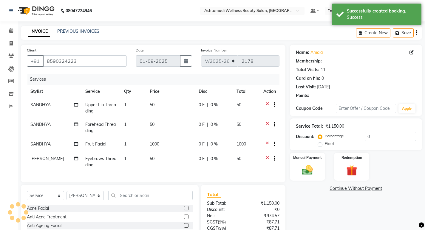
select select "2: Object"
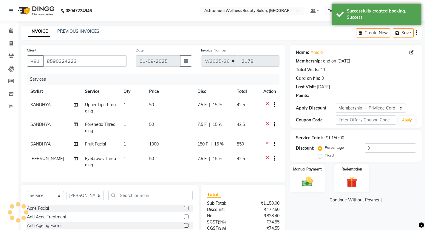
type input "15"
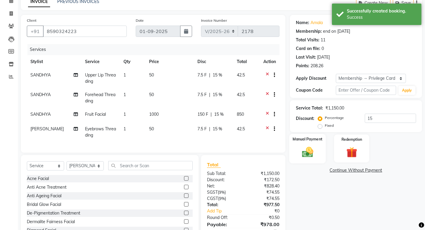
click at [307, 154] on img at bounding box center [307, 152] width 18 height 13
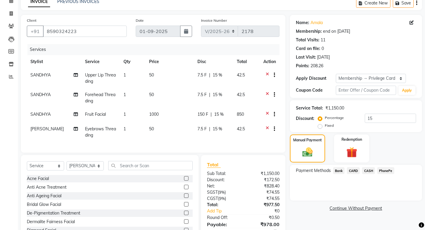
click at [46, 77] on span "SANDHYA" at bounding box center [40, 74] width 20 height 5
select select "27382"
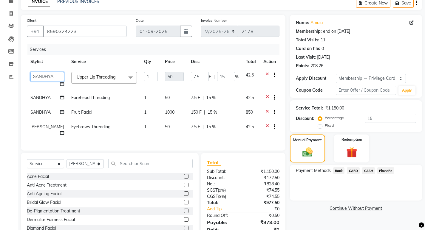
click at [46, 80] on select "ABISHA KARKI Anju G KOWDIAR ASHTAMUDI Lekshmi REKHA R S RIMA GHALAY Sabnam naik…" at bounding box center [47, 76] width 34 height 9
select select "75615"
click at [43, 99] on span "SANDHYA" at bounding box center [40, 97] width 20 height 5
select select "27382"
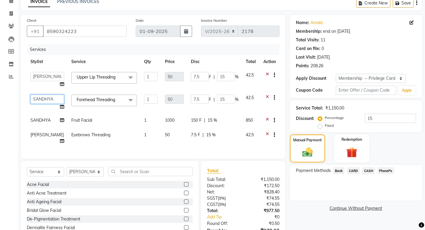
click at [43, 99] on select "ABISHA KARKI Anju G KOWDIAR ASHTAMUDI Lekshmi REKHA R S RIMA GHALAY Sabnam naik…" at bounding box center [47, 99] width 34 height 9
select select "75615"
click at [91, 44] on div "Services" at bounding box center [155, 49] width 256 height 11
click at [370, 173] on span "CASH" at bounding box center [368, 171] width 13 height 7
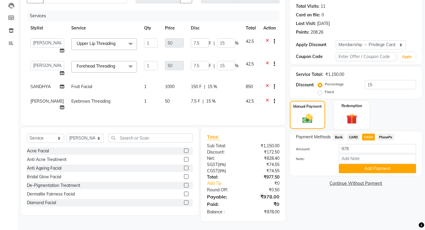
scroll to position [68, 0]
click at [387, 134] on span "PhonePe" at bounding box center [385, 137] width 17 height 7
click at [363, 146] on input "978" at bounding box center [377, 148] width 77 height 9
click at [360, 157] on input "Note:" at bounding box center [377, 158] width 77 height 9
type input "sheena"
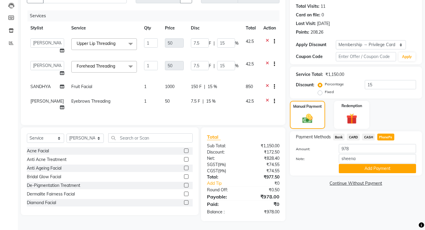
click at [374, 170] on div "Payment Methods Bank CARD CASH PhonePe Amount: 978 Note: sheena Add Payment" at bounding box center [356, 153] width 132 height 44
click at [373, 166] on button "Add Payment" at bounding box center [377, 168] width 77 height 9
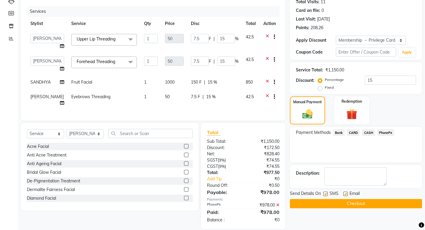
click at [325, 194] on label at bounding box center [325, 194] width 4 height 4
click at [325, 194] on input "checkbox" at bounding box center [325, 195] width 4 height 4
checkbox input "false"
click at [344, 194] on label at bounding box center [345, 194] width 4 height 4
click at [344, 194] on input "checkbox" at bounding box center [345, 195] width 4 height 4
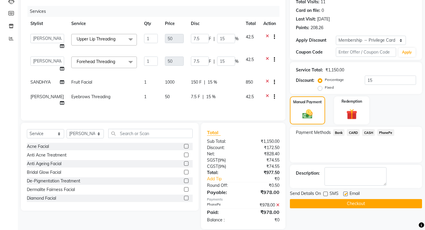
checkbox input "false"
click at [343, 204] on button "Checkout" at bounding box center [356, 203] width 132 height 9
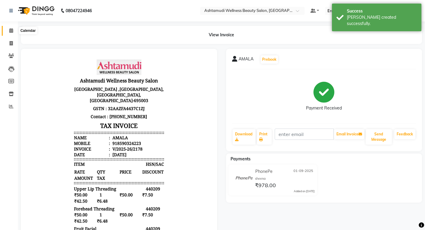
click at [14, 33] on span at bounding box center [11, 30] width 10 height 7
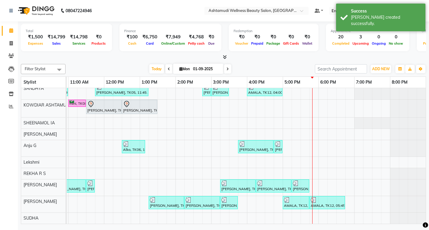
scroll to position [10, 0]
click at [306, 182] on div "Remya, TK02, 10:15 AM-10:30 AM, Eyebrows Threading Remya, TK02, 10:30 AM-11:00 …" at bounding box center [193, 153] width 465 height 141
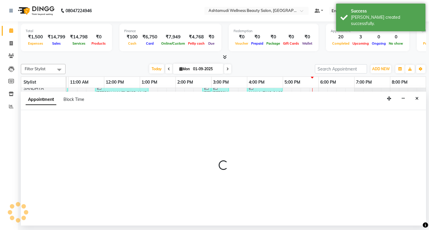
select select "41198"
select select "1065"
select select "tentative"
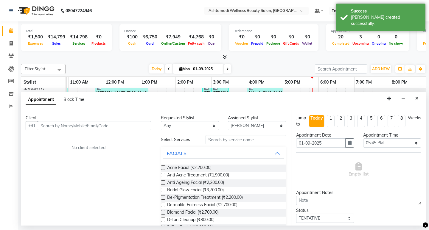
click at [74, 121] on div "Client" at bounding box center [88, 118] width 125 height 6
click at [74, 124] on input "text" at bounding box center [94, 125] width 113 height 9
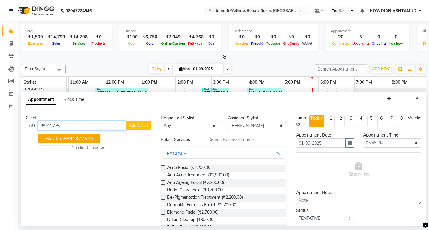
click at [75, 140] on span "88913775" at bounding box center [75, 139] width 24 height 6
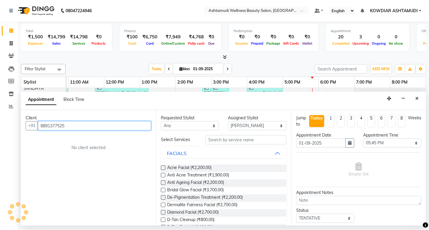
type input "8891377525"
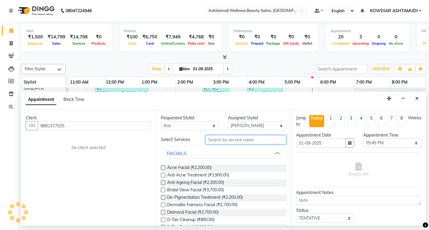
click at [222, 142] on input "text" at bounding box center [246, 139] width 80 height 9
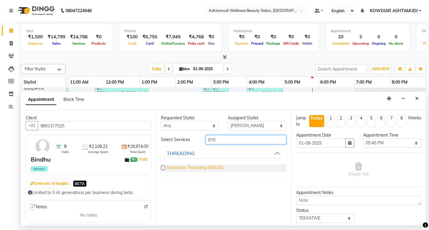
type input "EYE"
click at [207, 165] on span "Eyebrows Threading (₹50.00)" at bounding box center [195, 168] width 56 height 7
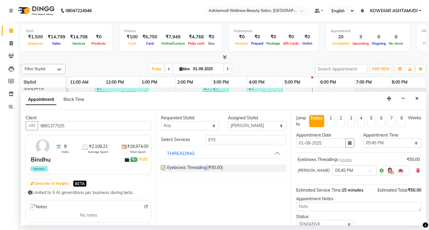
checkbox input "false"
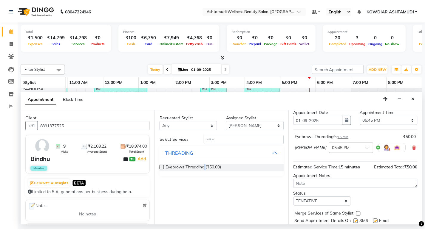
scroll to position [41, 0]
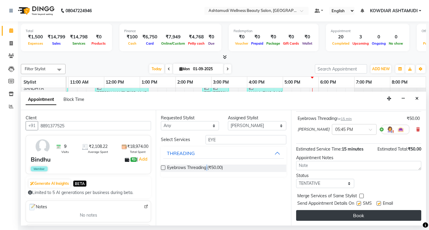
click at [327, 211] on button "Book" at bounding box center [358, 215] width 125 height 11
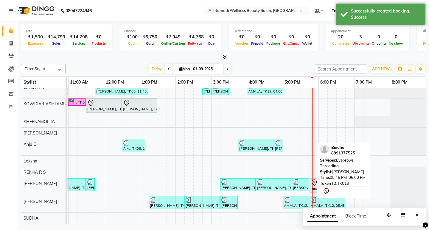
click at [312, 184] on div "Bindhu, TK13, 05:45 PM-06:00 PM, Eyebrows Threading" at bounding box center [313, 185] width 7 height 13
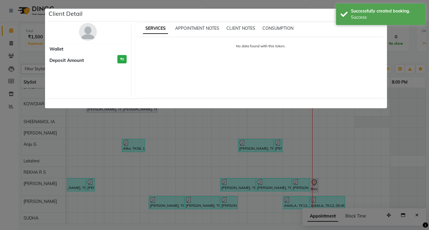
select select "7"
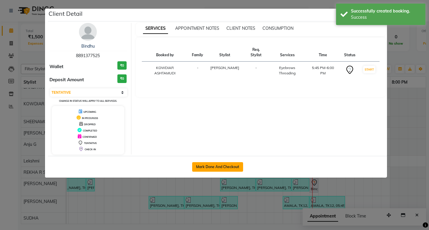
click at [218, 163] on button "Mark Done And Checkout" at bounding box center [217, 167] width 51 height 10
select select "service"
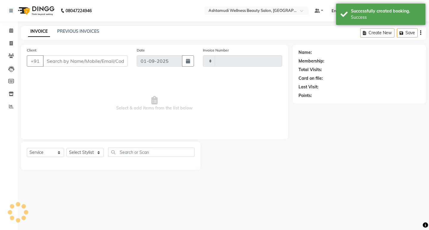
type input "2179"
select select "4668"
type input "8891377525"
select select "41198"
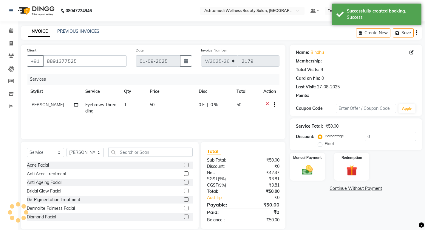
select select "2: Object"
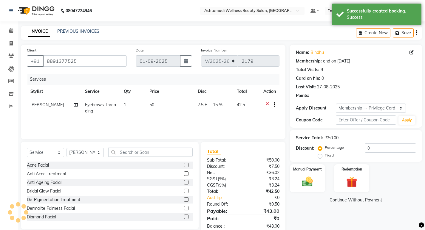
type input "15"
click at [306, 181] on img at bounding box center [307, 182] width 18 height 13
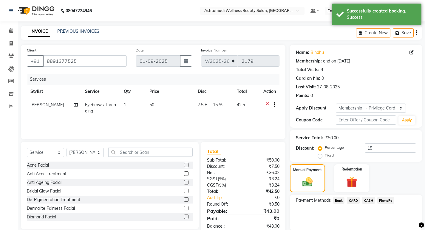
click at [368, 202] on span "CASH" at bounding box center [368, 200] width 13 height 7
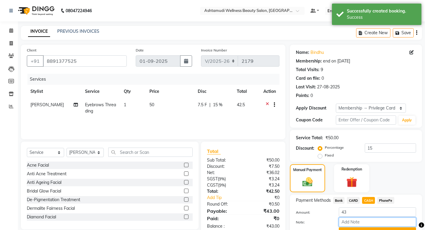
click at [365, 222] on input "Note:" at bounding box center [377, 222] width 77 height 9
type input "sheena"
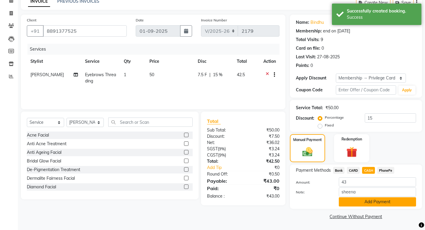
click at [375, 203] on button "Add Payment" at bounding box center [377, 202] width 77 height 9
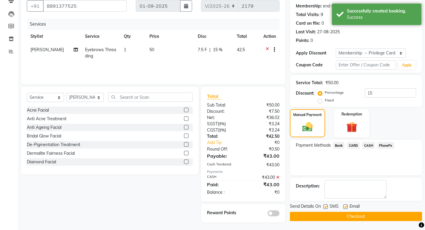
scroll to position [56, 0]
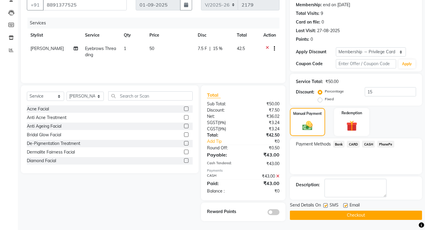
click at [331, 214] on button "Checkout" at bounding box center [356, 215] width 132 height 9
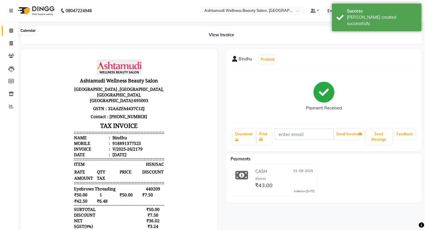
click at [12, 30] on icon at bounding box center [11, 30] width 4 height 4
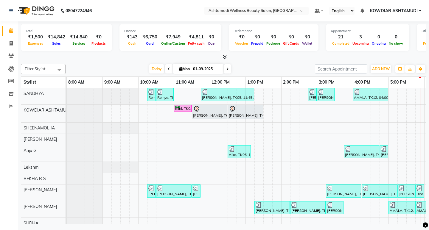
click at [139, 18] on nav "08047224946 Select Location × Ashtamudi Wellness Beauty Salon, Kowdiar Default …" at bounding box center [214, 10] width 429 height 21
click at [381, 69] on span "ADD NEW" at bounding box center [381, 69] width 18 height 4
click at [370, 104] on link "Add Attendance" at bounding box center [367, 104] width 47 height 8
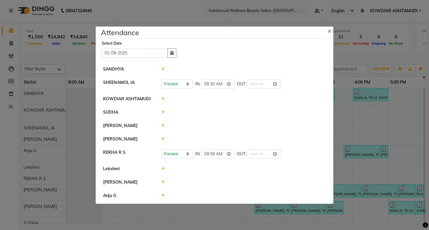
click at [161, 67] on icon at bounding box center [163, 69] width 4 height 4
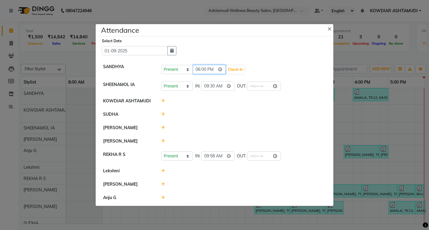
click at [200, 70] on input "18:00" at bounding box center [209, 69] width 33 height 9
click at [210, 69] on input "22:00" at bounding box center [209, 69] width 33 height 9
click at [206, 69] on input "22:00" at bounding box center [209, 69] width 33 height 9
type input "10:20"
click at [232, 66] on button "Check-In" at bounding box center [236, 70] width 18 height 8
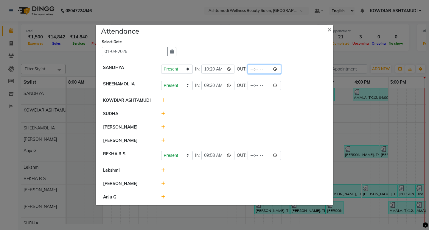
click at [255, 71] on input "time" at bounding box center [264, 69] width 33 height 9
type input "19:00"
click at [290, 71] on div "Present Absent Late Half Day Weekly Off IN: 10:20 OUT: 19:00" at bounding box center [243, 69] width 165 height 9
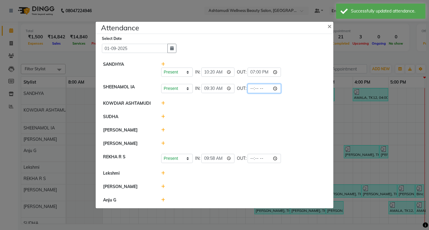
click at [256, 90] on input "time" at bounding box center [264, 88] width 33 height 9
type input "18:15"
click at [300, 96] on li "SHEENAMOL IA Present Absent Late Half Day Weekly Off IN: 09:30 OUT: 18:15" at bounding box center [214, 88] width 235 height 17
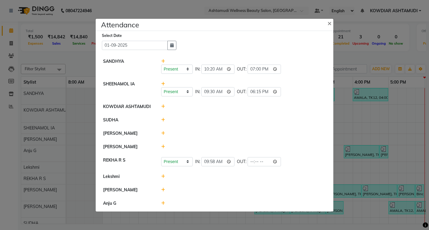
click at [162, 121] on icon at bounding box center [163, 120] width 4 height 4
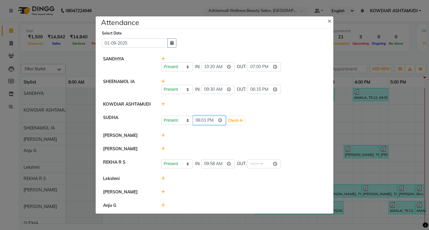
click at [201, 121] on input "18:01" at bounding box center [209, 120] width 33 height 9
type input "17:00"
click at [201, 121] on input "17:00" at bounding box center [209, 120] width 33 height 9
click at [196, 123] on input "17:00" at bounding box center [209, 120] width 33 height 9
type input "08:50"
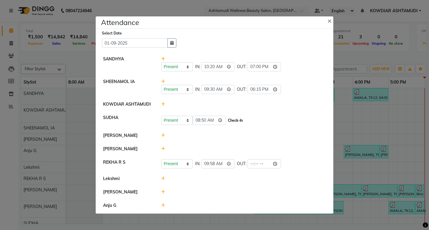
click at [235, 121] on button "Check-In" at bounding box center [236, 121] width 18 height 8
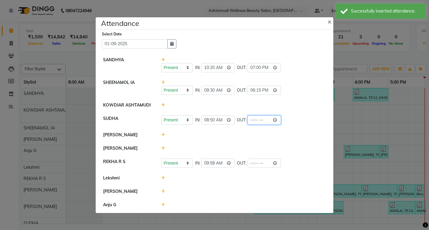
click at [252, 122] on input "time" at bounding box center [264, 120] width 33 height 9
type input "19:00"
click at [301, 121] on div "Present Absent Late Half Day Weekly Off IN: 08:50 OUT: 19:00" at bounding box center [243, 120] width 165 height 9
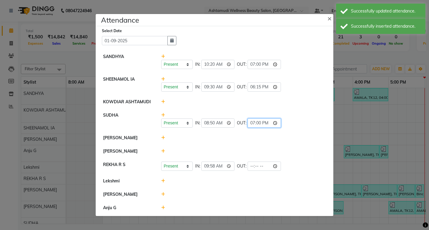
click at [255, 123] on input "19:00" at bounding box center [264, 123] width 33 height 9
type input "17:30"
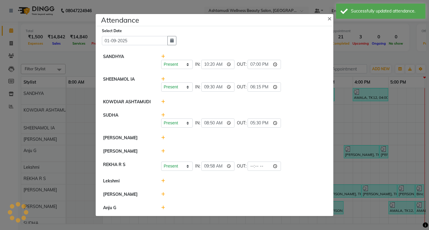
click at [287, 123] on div "Present Absent Late Half Day Weekly Off IN: 08:50 OUT: 17:30" at bounding box center [243, 123] width 165 height 9
click at [163, 139] on icon at bounding box center [163, 138] width 4 height 4
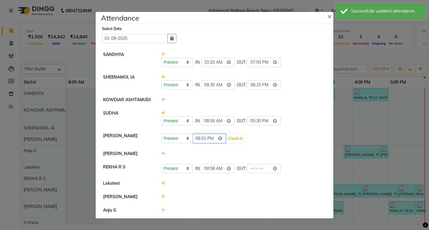
click at [196, 138] on input "18:01" at bounding box center [209, 138] width 33 height 9
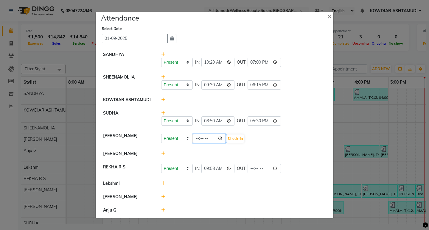
click at [196, 138] on input "time" at bounding box center [209, 138] width 33 height 9
click at [196, 138] on input "13:00" at bounding box center [209, 138] width 33 height 9
click at [213, 139] on input "22:00" at bounding box center [209, 138] width 33 height 9
click at [205, 139] on input "10:00" at bounding box center [209, 138] width 33 height 9
type input "10:05"
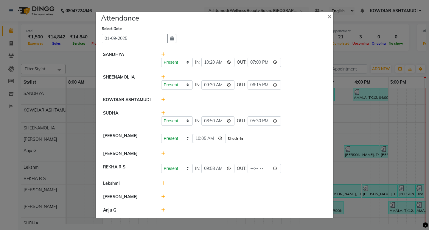
click at [238, 139] on button "Check-In" at bounding box center [236, 139] width 18 height 8
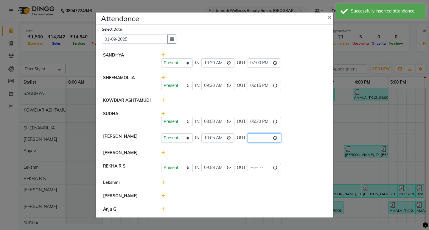
click at [250, 137] on input "time" at bounding box center [264, 138] width 33 height 9
type input "19:00"
click at [287, 139] on div "Present Absent Late Half Day Weekly Off IN: 10:05 OUT: 19:00" at bounding box center [243, 138] width 165 height 9
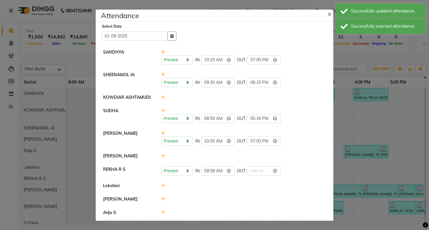
click at [162, 156] on icon at bounding box center [163, 156] width 4 height 4
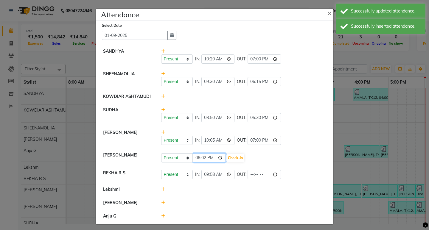
click at [193, 158] on input "18:02" at bounding box center [209, 158] width 33 height 9
click at [165, 158] on select "Present Absent Late Half Day Weekly Off" at bounding box center [177, 158] width 32 height 9
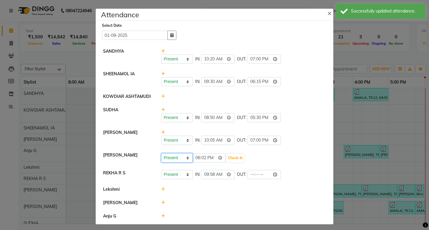
select select "W"
click at [161, 154] on select "Present Absent Late Half Day Weekly Off" at bounding box center [177, 158] width 32 height 9
click at [193, 159] on button "Save" at bounding box center [199, 158] width 12 height 8
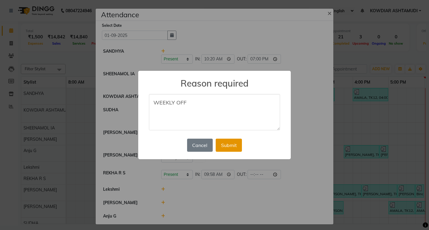
type textarea "WEEKLY OFF"
click at [230, 144] on button "Submit" at bounding box center [229, 145] width 26 height 13
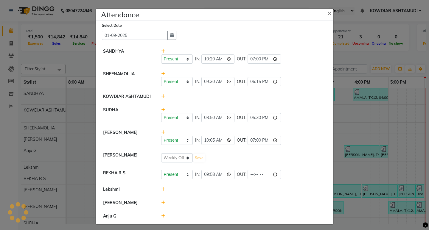
select select "W"
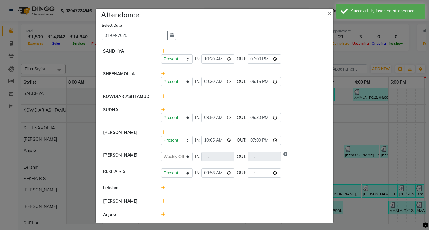
click at [161, 187] on icon at bounding box center [163, 188] width 4 height 4
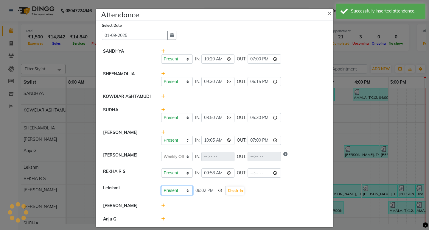
click at [179, 193] on select "Present Absent Late Half Day Weekly Off" at bounding box center [177, 190] width 32 height 9
select select "W"
click at [161, 186] on select "Present Absent Late Half Day Weekly Off" at bounding box center [177, 190] width 32 height 9
click at [194, 190] on button "Save" at bounding box center [199, 191] width 12 height 8
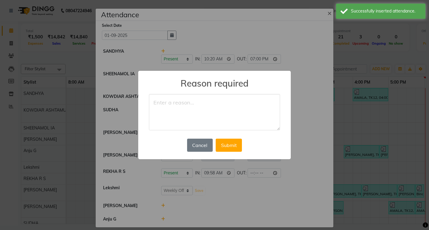
click at [193, 118] on textarea at bounding box center [214, 112] width 131 height 36
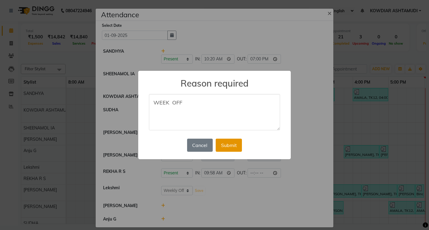
type textarea "WEEK OFF"
click at [218, 147] on button "Submit" at bounding box center [229, 145] width 26 height 13
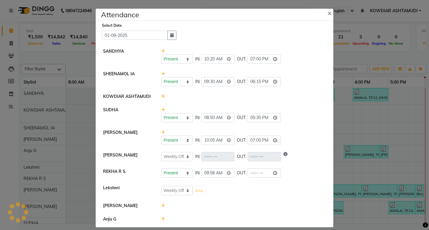
select select "W"
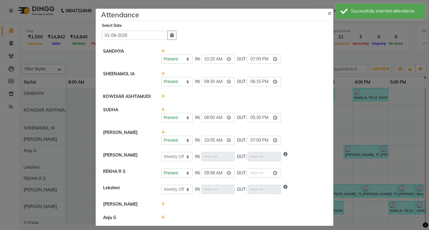
click at [162, 204] on icon at bounding box center [163, 204] width 4 height 4
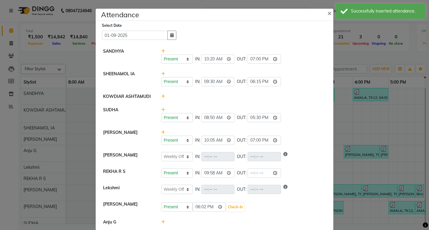
scroll to position [9, 0]
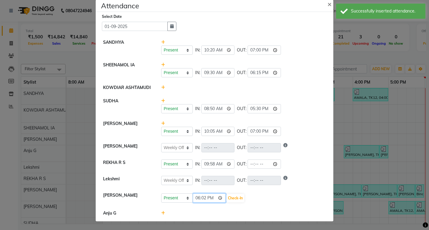
click at [196, 199] on input "18:02" at bounding box center [209, 198] width 33 height 9
type input "10:10"
click at [232, 198] on button "Check-In" at bounding box center [236, 198] width 18 height 8
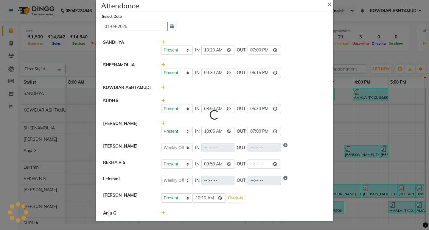
scroll to position [7, 0]
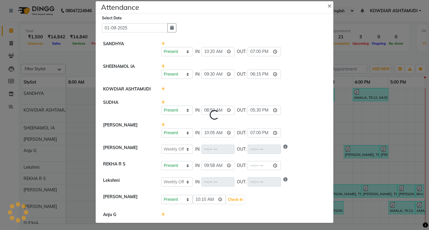
select select "W"
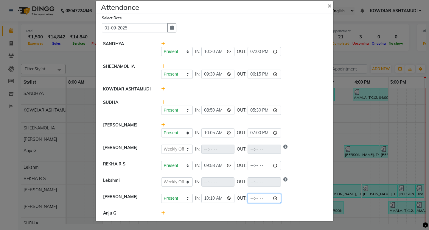
click at [251, 197] on input "time" at bounding box center [264, 198] width 33 height 9
type input "19:00"
click at [299, 197] on div "Present Absent Late Half Day Weekly Off IN: 10:10 OUT: 19:00" at bounding box center [243, 198] width 165 height 9
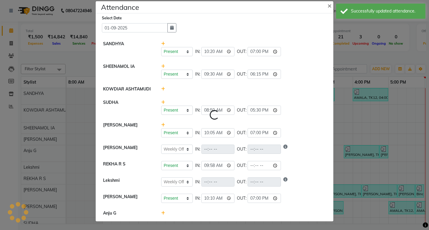
select select "W"
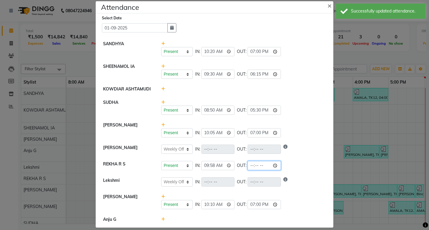
click at [249, 166] on input "time" at bounding box center [264, 165] width 33 height 9
click at [257, 166] on input "time" at bounding box center [264, 165] width 33 height 9
type input "19:10"
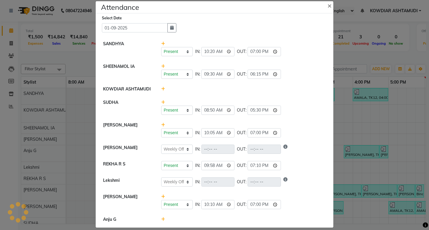
click at [299, 164] on div "Present Absent Late Half Day Weekly Off IN: 09:58 OUT: 19:10" at bounding box center [243, 165] width 165 height 9
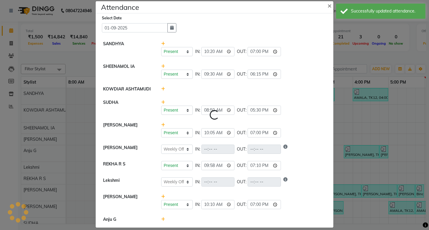
select select "W"
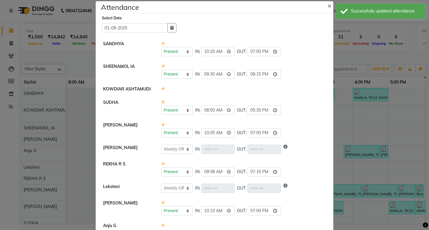
click at [161, 226] on icon at bounding box center [163, 226] width 4 height 4
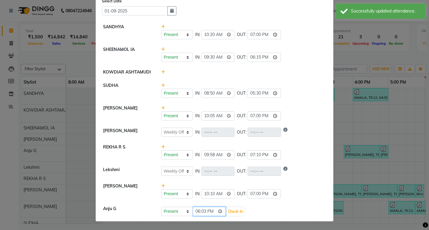
click at [194, 213] on input "18:03" at bounding box center [209, 211] width 33 height 9
type input "10:05"
click at [238, 213] on button "Check-In" at bounding box center [236, 212] width 18 height 8
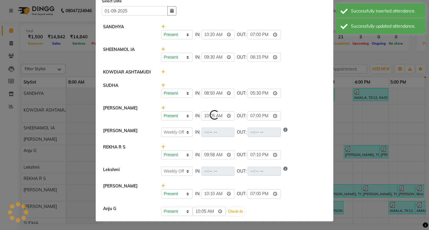
select select "W"
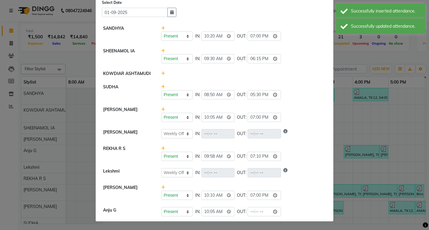
scroll to position [23, 0]
click at [253, 213] on input "time" at bounding box center [264, 211] width 33 height 9
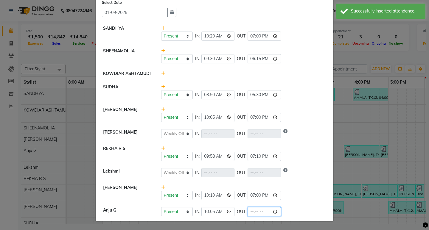
type input "19:00"
click at [297, 202] on li "Sabnam naik Present Absent Late Half Day Weekly Off IN: 10:10 OUT: 19:00" at bounding box center [214, 192] width 235 height 23
select select "W"
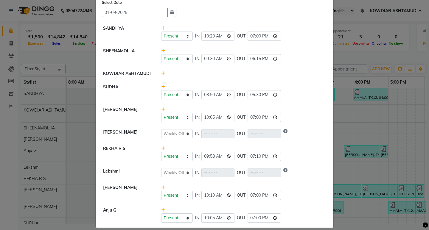
click at [353, 29] on ngb-modal-window "Attendance × Select Date 01-09-2025 SANDHYA Present Absent Late Half Day Weekly…" at bounding box center [214, 115] width 429 height 230
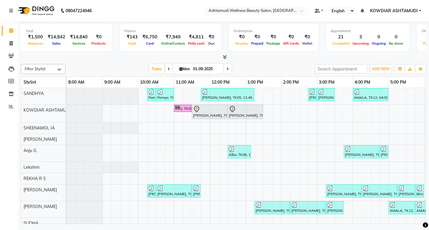
click at [110, 10] on nav "08047224946 Select Location × Ashtamudi Wellness Beauty Salon, Kowdiar Default …" at bounding box center [214, 10] width 429 height 21
click at [132, 12] on nav "08047224946 Select Location × Ashtamudi Wellness Beauty Salon, Kowdiar Default …" at bounding box center [214, 10] width 429 height 21
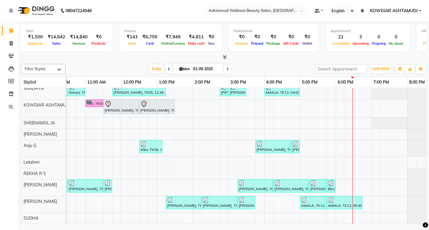
scroll to position [0, 101]
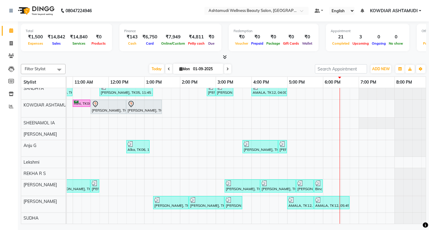
click at [288, 143] on div "Remya, TK02, 10:15 AM-10:30 AM, Eyebrows Threading Remya, TK02, 10:30 AM-11:00 …" at bounding box center [197, 153] width 465 height 141
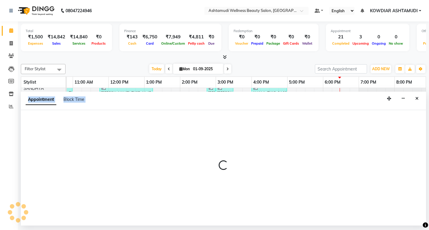
click at [288, 143] on div at bounding box center [223, 168] width 405 height 116
select select "87774"
select select "tentative"
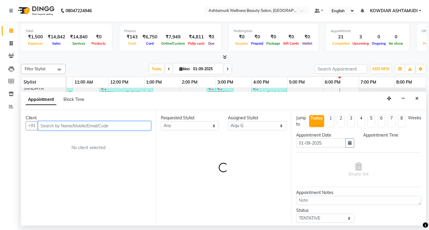
select select "1020"
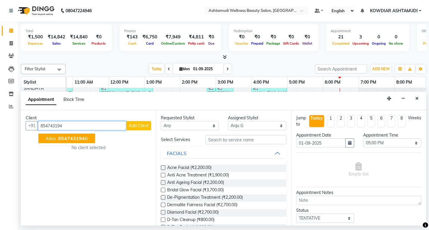
click at [61, 140] on span "854743194" at bounding box center [71, 139] width 27 height 6
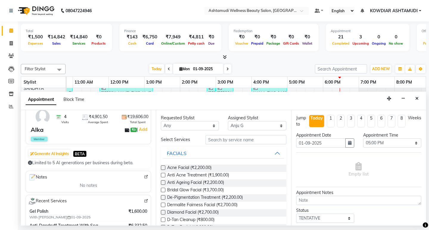
scroll to position [89, 0]
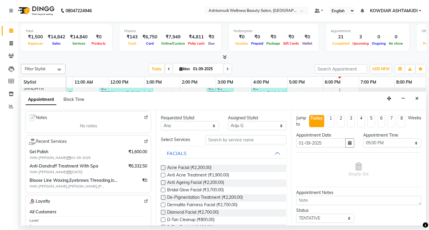
type input "8547431946"
click at [225, 141] on input "text" at bounding box center [246, 139] width 80 height 9
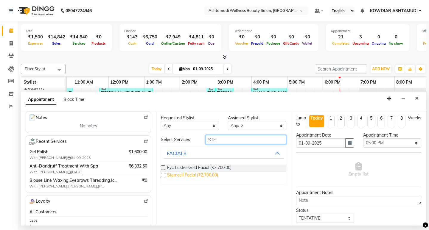
type input "STE"
click at [190, 174] on span "Stemcell Facial (₹2,700.00)" at bounding box center [192, 175] width 51 height 7
checkbox input "false"
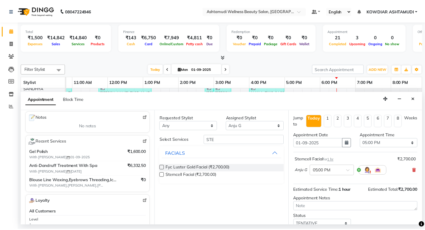
scroll to position [41, 0]
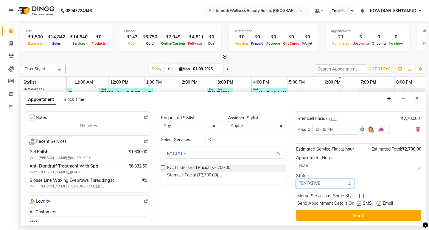
click at [322, 183] on select "Select TENTATIVE CONFIRM CHECK-IN UPCOMING" at bounding box center [325, 183] width 58 height 9
select select "check-in"
click at [296, 179] on select "Select TENTATIVE CONFIRM CHECK-IN UPCOMING" at bounding box center [325, 183] width 58 height 9
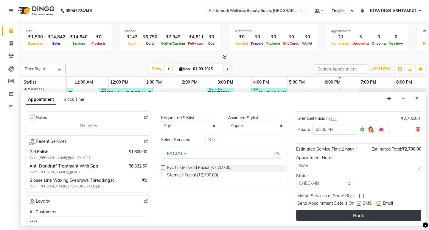
click at [322, 215] on button "Book" at bounding box center [358, 215] width 125 height 11
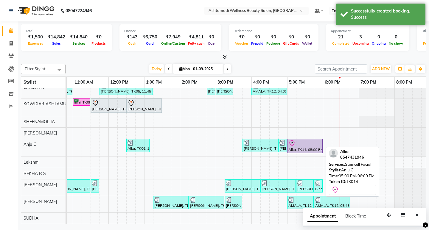
click at [306, 145] on div "Alka, TK14, 05:00 PM-06:00 PM, Stemcell Facial" at bounding box center [305, 146] width 34 height 13
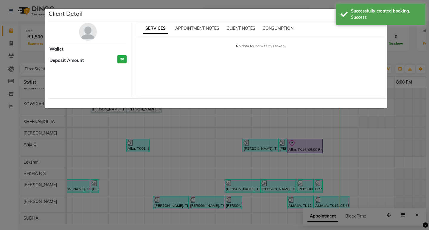
select select "8"
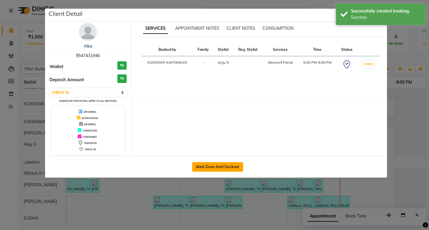
click at [231, 163] on button "Mark Done And Checkout" at bounding box center [217, 167] width 51 height 10
select select "service"
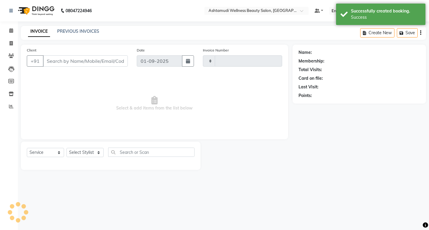
type input "2180"
select select "4668"
type input "8547431946"
select select "87774"
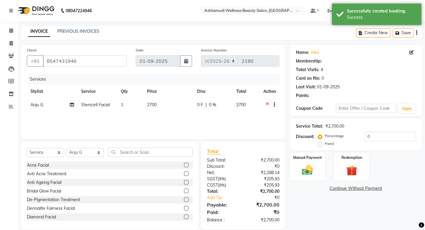
select select "2: Object"
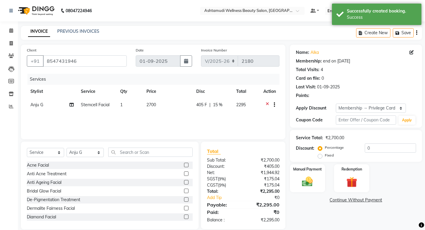
type input "15"
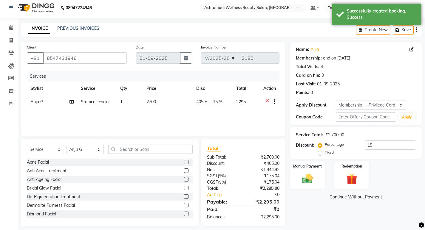
scroll to position [8, 0]
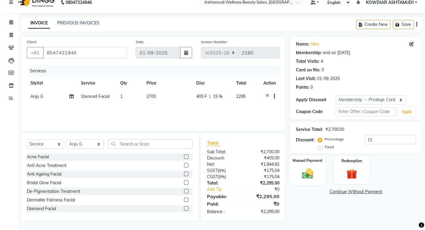
click at [312, 173] on img at bounding box center [307, 173] width 18 height 13
click at [381, 193] on span "PhonePe" at bounding box center [385, 192] width 17 height 7
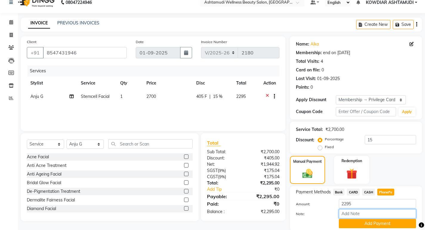
click at [380, 216] on input "Note:" at bounding box center [377, 214] width 77 height 9
type input "REKHA"
click at [378, 225] on button "Add Payment" at bounding box center [377, 223] width 77 height 9
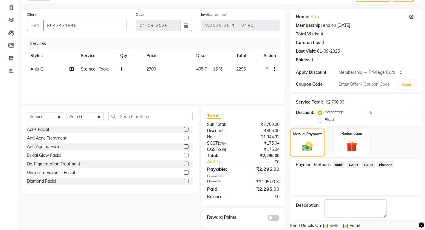
scroll to position [55, 0]
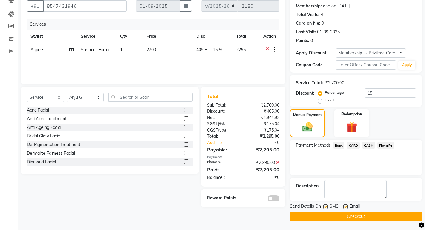
click at [371, 213] on button "Checkout" at bounding box center [356, 216] width 132 height 9
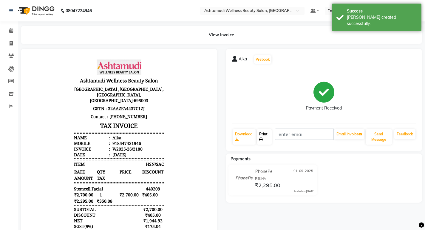
click at [263, 139] on icon at bounding box center [261, 140] width 4 height 4
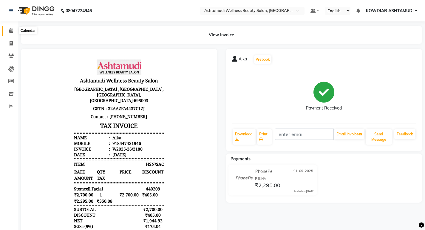
click at [11, 34] on span at bounding box center [11, 30] width 10 height 7
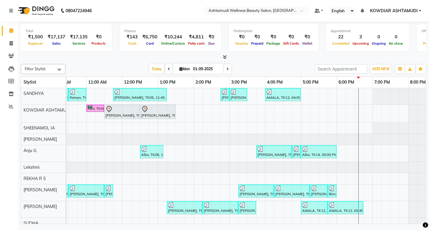
scroll to position [0, 92]
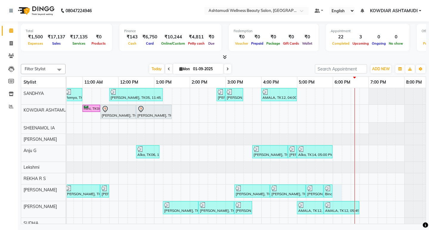
click at [335, 192] on div "Remya, TK02, 10:15 AM-10:30 AM, Eyebrows Threading Remya, TK02, 10:30 AM-11:00 …" at bounding box center [207, 158] width 465 height 141
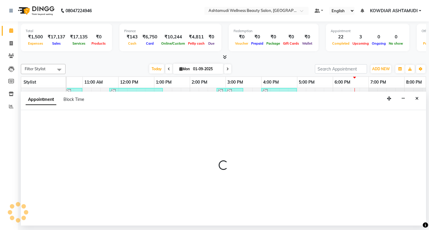
select select "41198"
select select "1080"
select select "tentative"
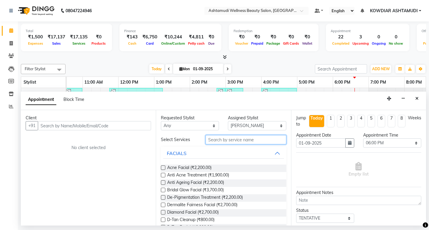
click at [221, 138] on input "text" at bounding box center [246, 139] width 80 height 9
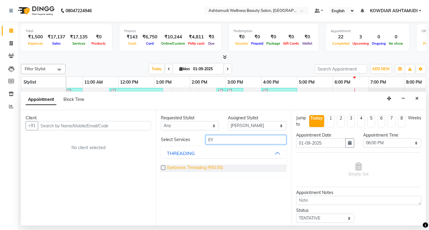
type input "EY"
click at [195, 166] on span "Eyebrows Threading (₹50.00)" at bounding box center [195, 168] width 56 height 7
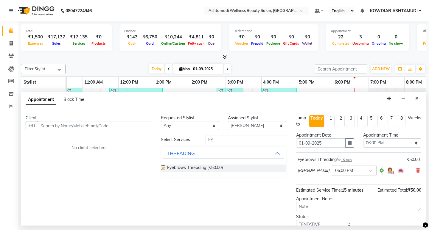
checkbox input "false"
click at [247, 123] on select "Select [PERSON_NAME] Anju G KOWDIAR ASHTAMUDI [PERSON_NAME] R S [PERSON_NAME] […" at bounding box center [257, 125] width 58 height 9
select select "75615"
click at [228, 121] on select "Select [PERSON_NAME] Anju G KOWDIAR ASHTAMUDI [PERSON_NAME] R S [PERSON_NAME] […" at bounding box center [257, 125] width 58 height 9
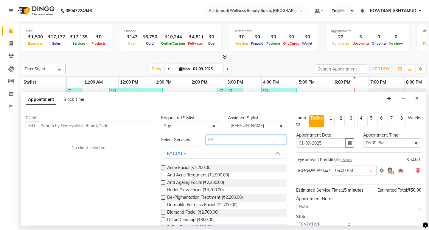
click at [223, 141] on input "EY" at bounding box center [246, 139] width 80 height 9
type input "EY"
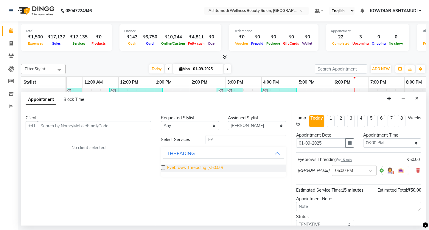
click at [217, 167] on span "Eyebrows Threading (₹50.00)" at bounding box center [195, 168] width 56 height 7
checkbox input "false"
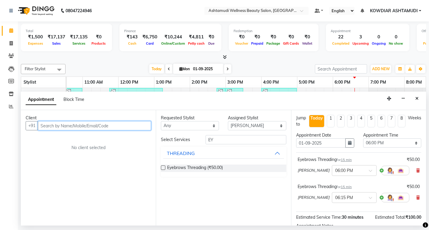
click at [92, 127] on input "text" at bounding box center [94, 125] width 113 height 9
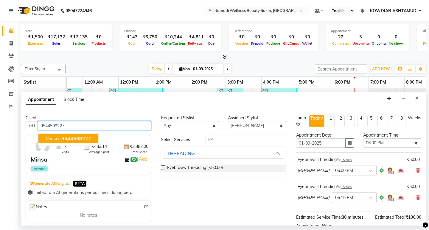
click at [80, 141] on span "9544509227" at bounding box center [76, 139] width 30 height 6
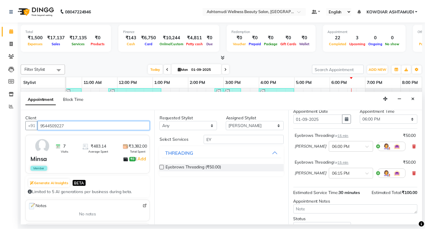
scroll to position [68, 0]
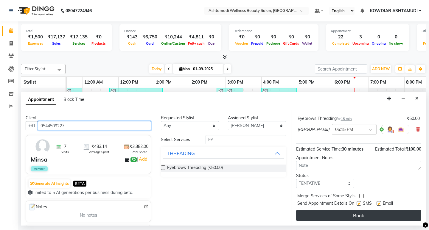
type input "9544509227"
click at [349, 211] on button "Book" at bounding box center [358, 215] width 125 height 11
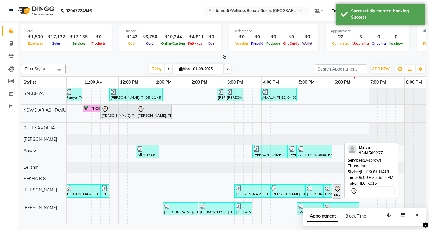
click at [339, 190] on icon at bounding box center [337, 189] width 7 height 7
select select "7"
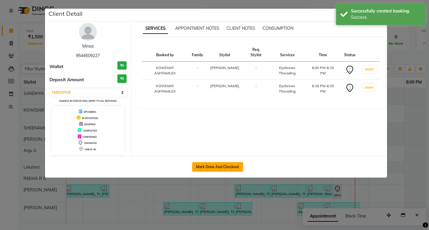
click at [203, 165] on button "Mark Done And Checkout" at bounding box center [217, 167] width 51 height 10
select select "service"
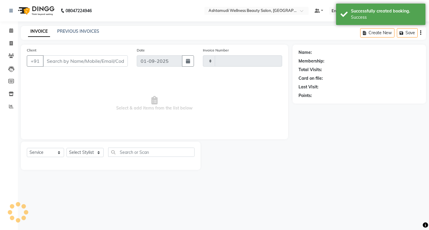
type input "2181"
select select "4668"
type input "9544509227"
select select "75615"
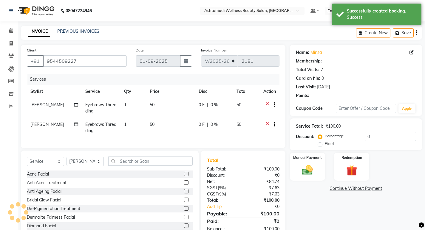
select select "1: Object"
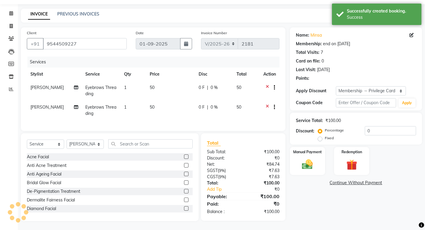
type input "15"
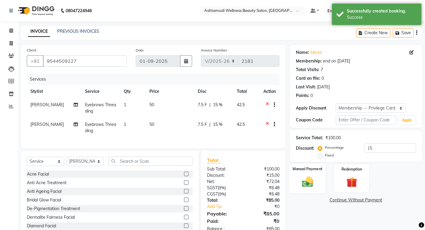
click at [307, 173] on div "Manual Payment" at bounding box center [307, 179] width 37 height 30
click at [385, 201] on span "PhonePe" at bounding box center [385, 200] width 17 height 7
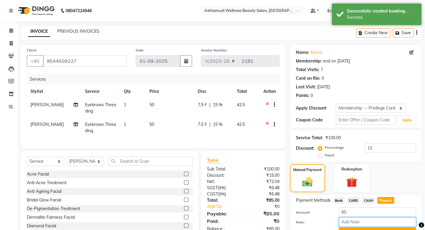
click at [377, 225] on input "Note:" at bounding box center [377, 222] width 77 height 9
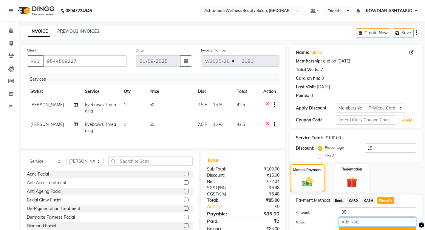
type input "REKHA"
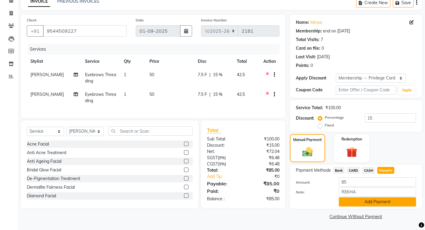
click at [378, 201] on button "Add Payment" at bounding box center [377, 202] width 77 height 9
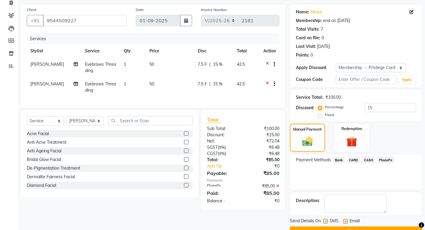
scroll to position [55, 0]
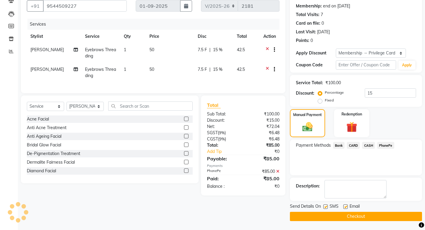
click at [371, 218] on button "Checkout" at bounding box center [356, 216] width 132 height 9
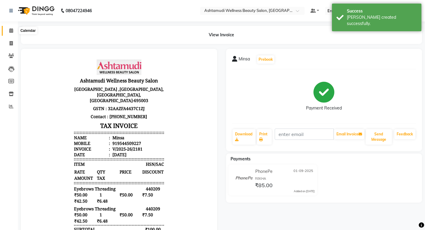
click at [12, 31] on icon at bounding box center [11, 30] width 4 height 4
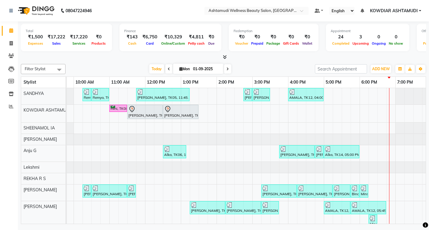
scroll to position [0, 106]
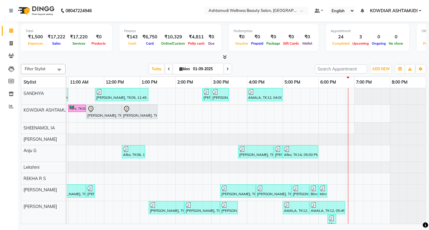
click at [321, 96] on div "Remya, TK02, 10:15 AM-10:30 AM, Eyebrows Threading Remya, TK02, 10:30 AM-11:00 …" at bounding box center [193, 165] width 465 height 154
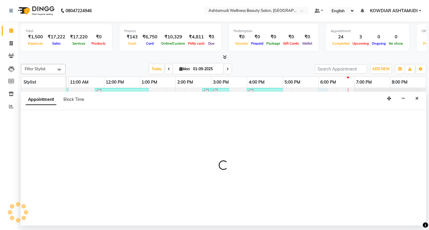
click at [321, 96] on div "Appointment Block Time" at bounding box center [223, 101] width 405 height 18
select select "27382"
select select "1080"
select select "tentative"
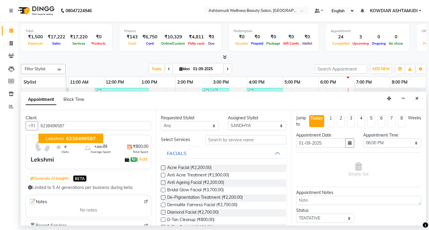
click at [61, 137] on span "Lekshmi" at bounding box center [55, 139] width 18 height 6
type input "6238496587"
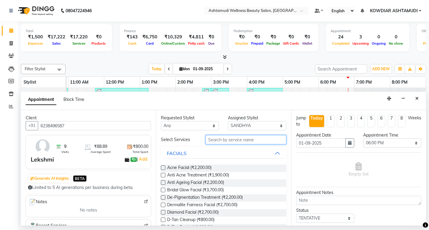
click at [222, 144] on input "text" at bounding box center [246, 139] width 80 height 9
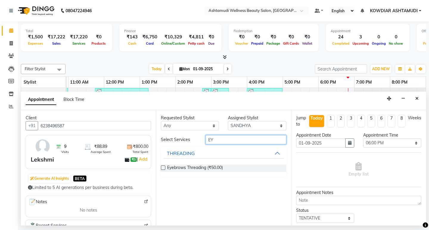
type input "EY"
click at [216, 164] on div "Eyebrows Threading (₹50.00)" at bounding box center [223, 168] width 125 height 17
click at [217, 165] on span "Eyebrows Threading (₹50.00)" at bounding box center [195, 168] width 56 height 7
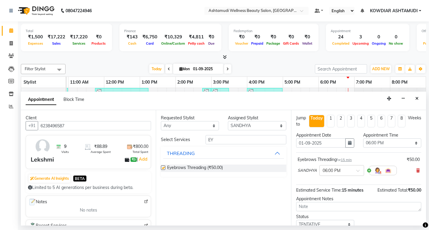
checkbox input "false"
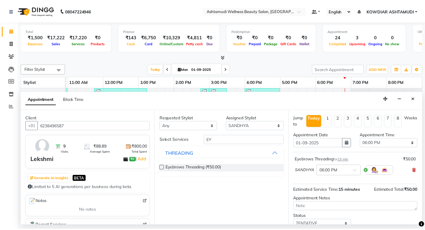
scroll to position [41, 0]
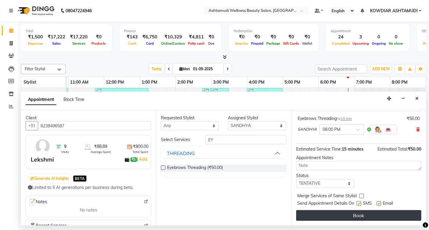
click at [322, 217] on button "Book" at bounding box center [358, 215] width 125 height 11
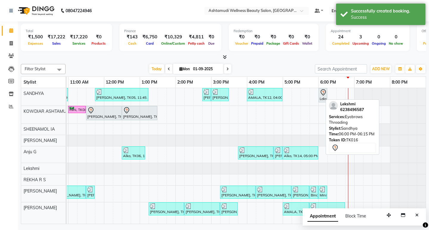
click at [320, 96] on icon at bounding box center [323, 92] width 7 height 7
select select "7"
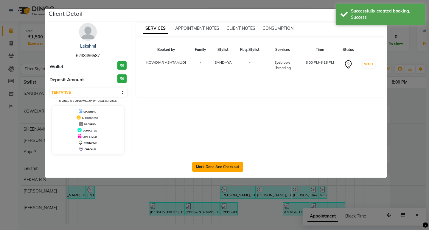
click at [231, 165] on button "Mark Done And Checkout" at bounding box center [217, 167] width 51 height 10
select select "service"
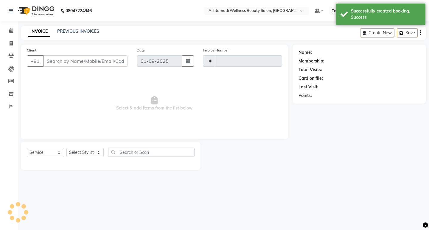
type input "2182"
select select "4668"
type input "6238496587"
select select "27382"
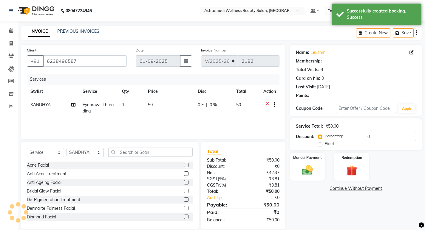
select select "1: Object"
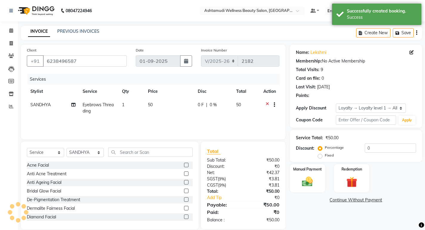
scroll to position [8, 0]
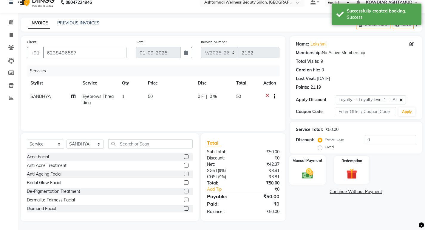
click at [313, 176] on img at bounding box center [307, 173] width 18 height 13
click at [387, 193] on span "PhonePe" at bounding box center [385, 192] width 17 height 7
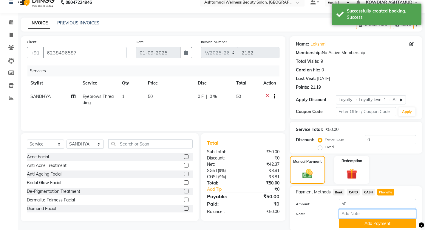
click at [371, 211] on input "Note:" at bounding box center [377, 214] width 77 height 9
type input "REKHA"
click at [367, 226] on button "Add Payment" at bounding box center [377, 223] width 77 height 9
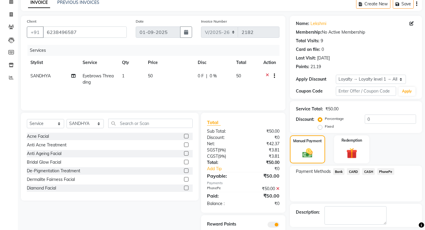
scroll to position [55, 0]
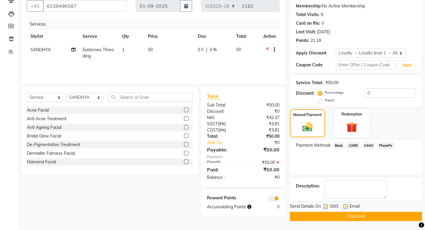
click at [342, 216] on button "Checkout" at bounding box center [356, 216] width 132 height 9
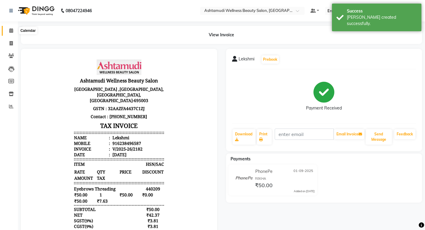
click at [11, 29] on icon at bounding box center [11, 30] width 4 height 4
